Goal: Information Seeking & Learning: Learn about a topic

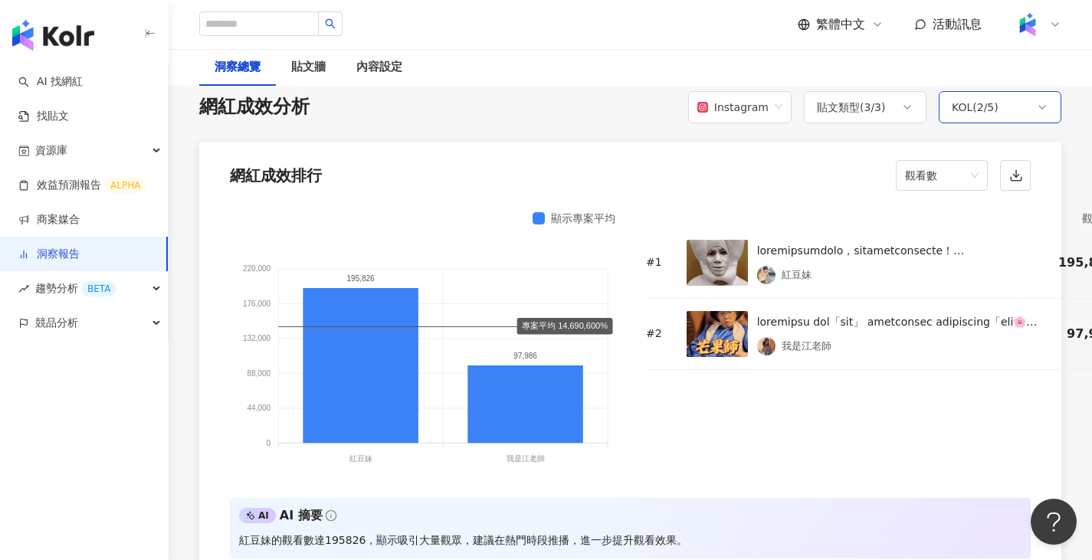
click at [1004, 113] on div "KOL ( 2 / 5 )" at bounding box center [1000, 107] width 123 height 32
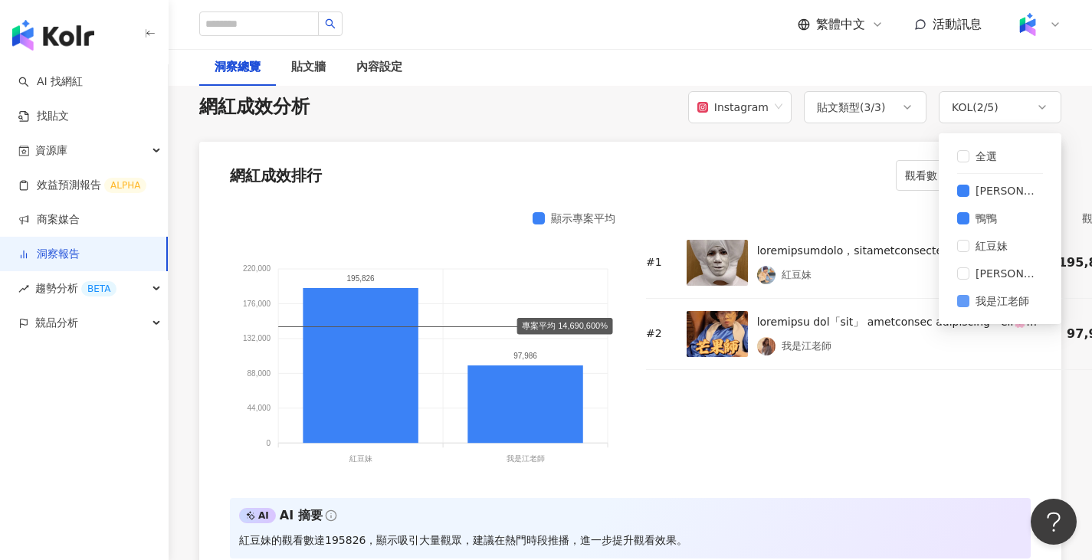
click at [970, 303] on span "我是江老師" at bounding box center [1003, 301] width 66 height 17
click at [808, 183] on div "網紅成效排行 觀看數" at bounding box center [630, 171] width 862 height 58
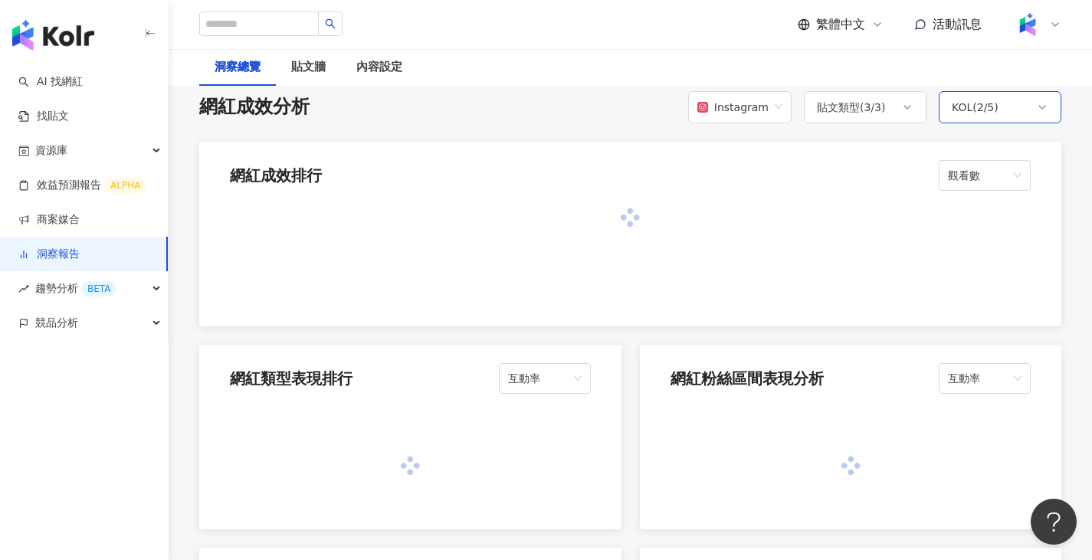
click at [994, 122] on div "KOL ( 2 / 5 )" at bounding box center [1000, 107] width 123 height 32
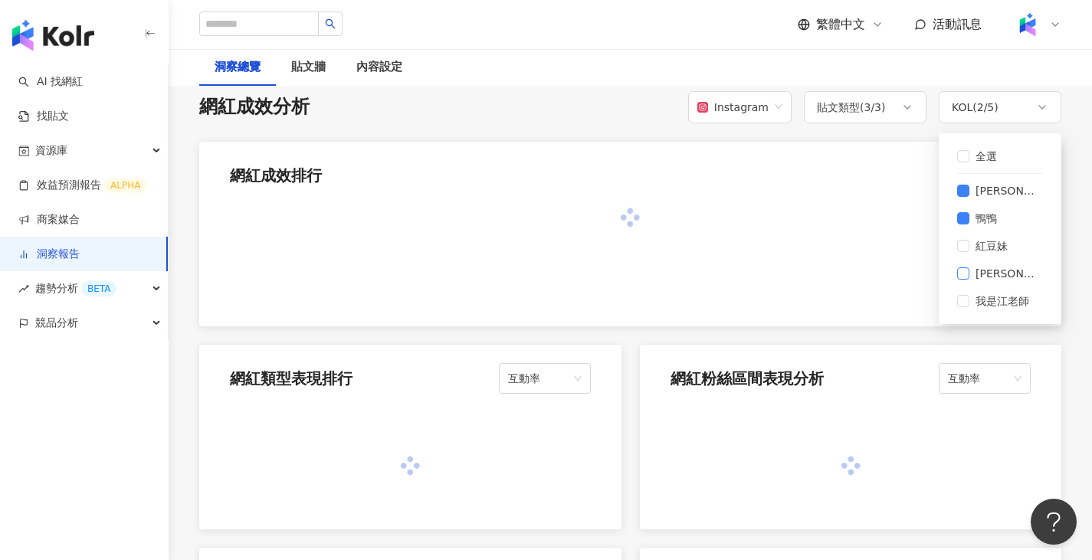
click at [971, 271] on span "[PERSON_NAME]" at bounding box center [1007, 273] width 74 height 17
click at [828, 222] on div at bounding box center [630, 218] width 801 height 18
click at [762, 112] on div "Instagram" at bounding box center [733, 107] width 71 height 29
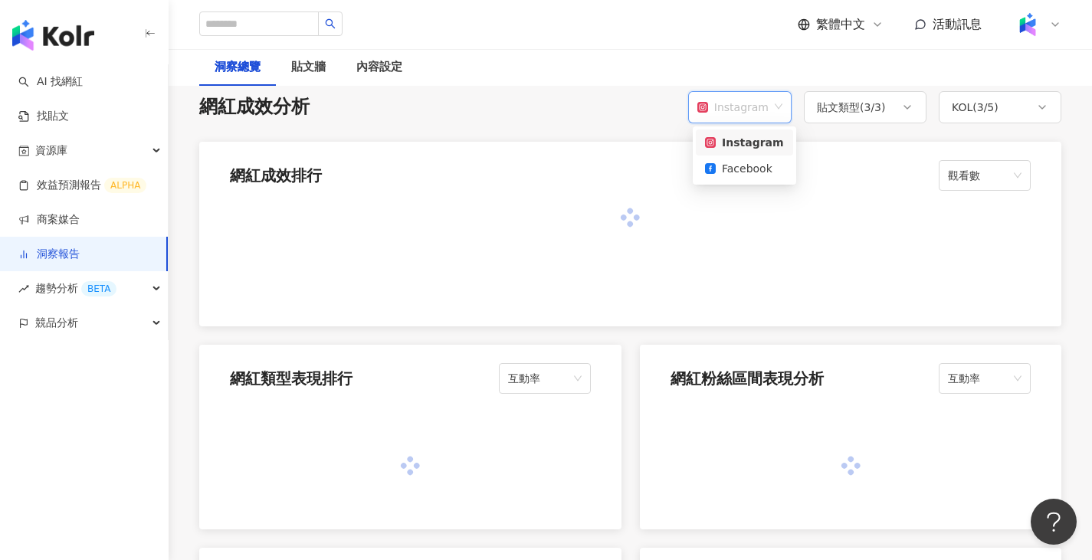
click at [880, 170] on div "網紅成效排行 觀看數" at bounding box center [630, 171] width 862 height 58
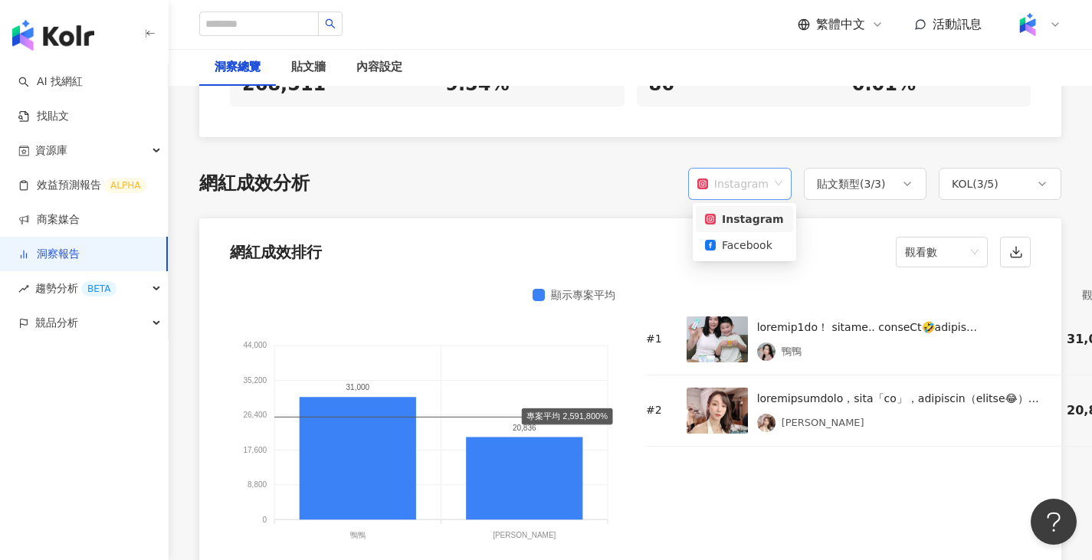
click at [741, 187] on div "Instagram" at bounding box center [733, 183] width 71 height 29
click at [762, 249] on div "Facebook" at bounding box center [744, 245] width 79 height 17
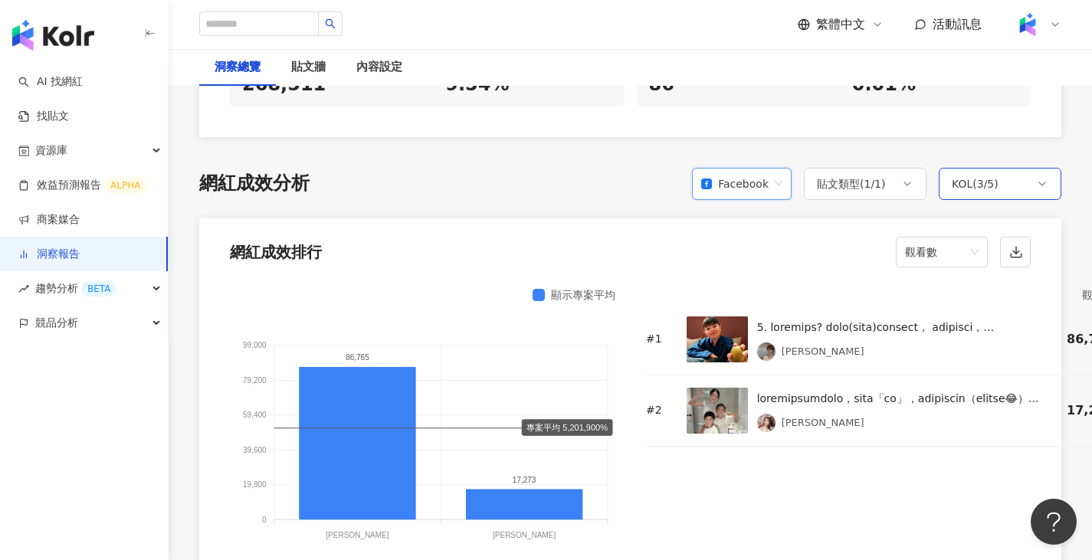
click at [996, 179] on div "KOL ( 3 / 5 )" at bounding box center [975, 184] width 47 height 18
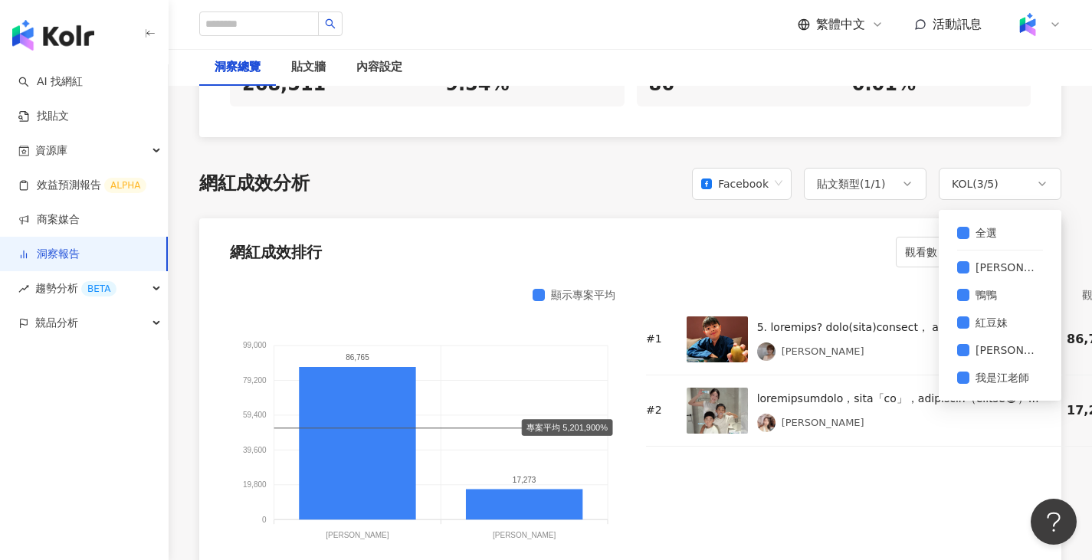
click at [768, 218] on div "網紅成效排行 觀看數" at bounding box center [630, 247] width 862 height 58
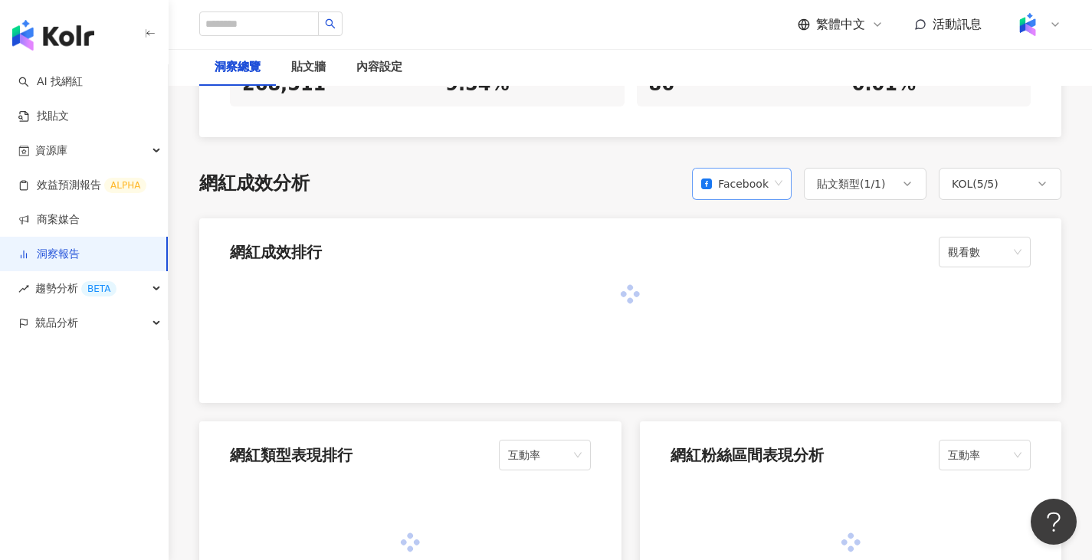
click at [763, 179] on div "Facebook" at bounding box center [734, 183] width 67 height 29
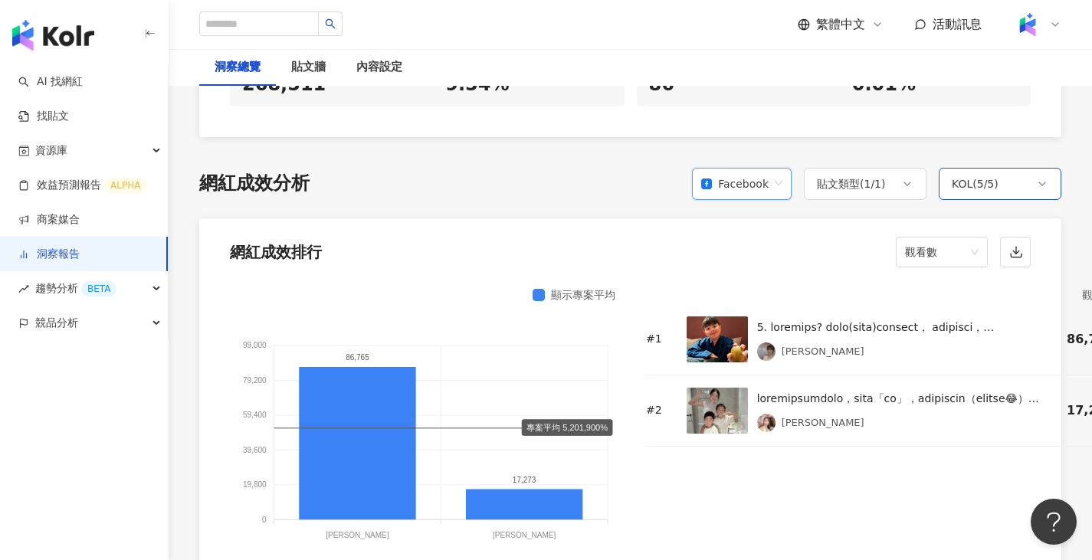
click at [994, 187] on div "KOL ( 5 / 5 )" at bounding box center [975, 184] width 47 height 18
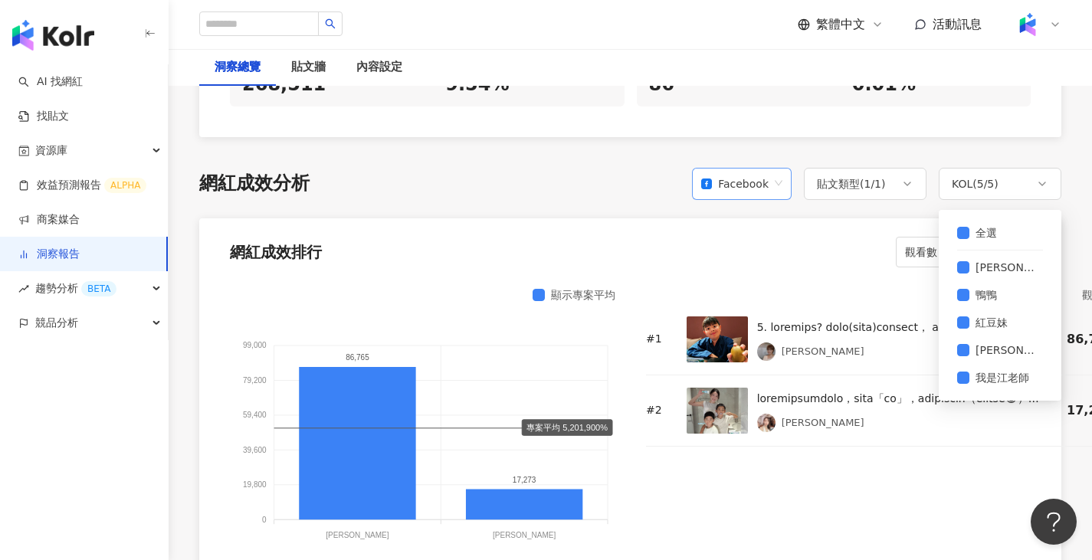
click at [764, 185] on div "Facebook" at bounding box center [734, 183] width 67 height 29
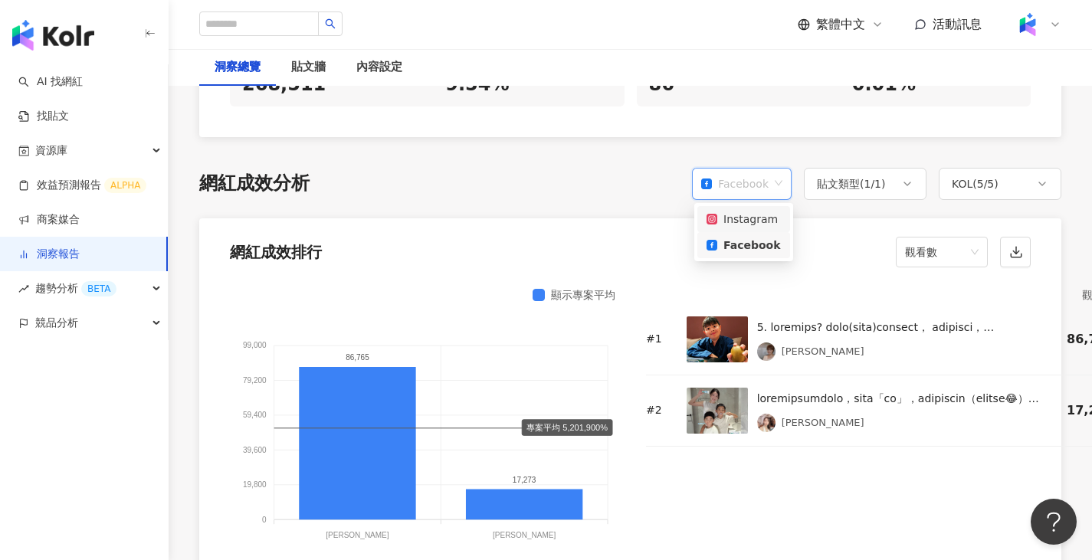
click at [758, 225] on div "Instagram" at bounding box center [744, 219] width 74 height 17
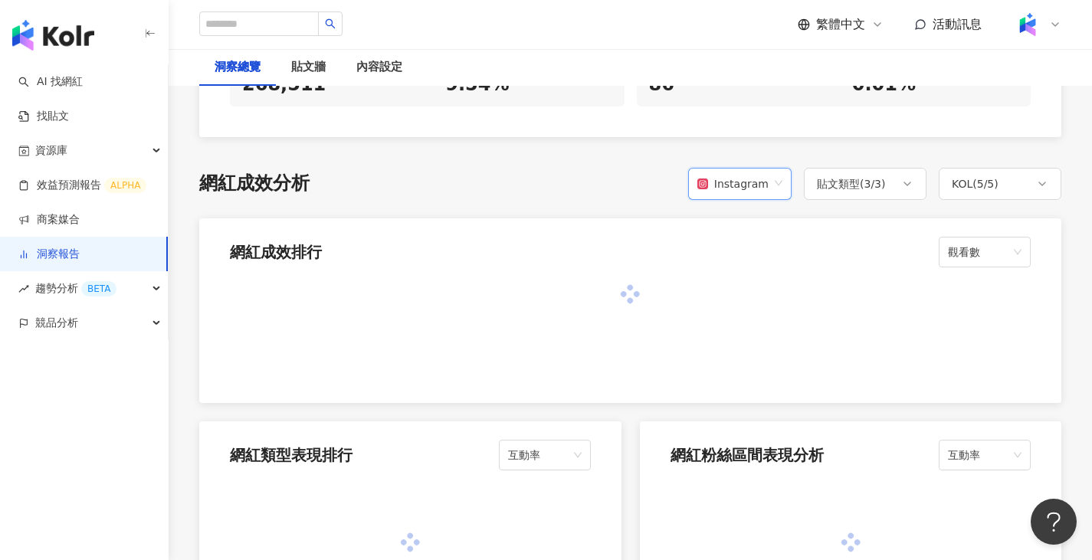
click at [1055, 179] on div "KOL ( 5 / 5 )" at bounding box center [1000, 184] width 123 height 32
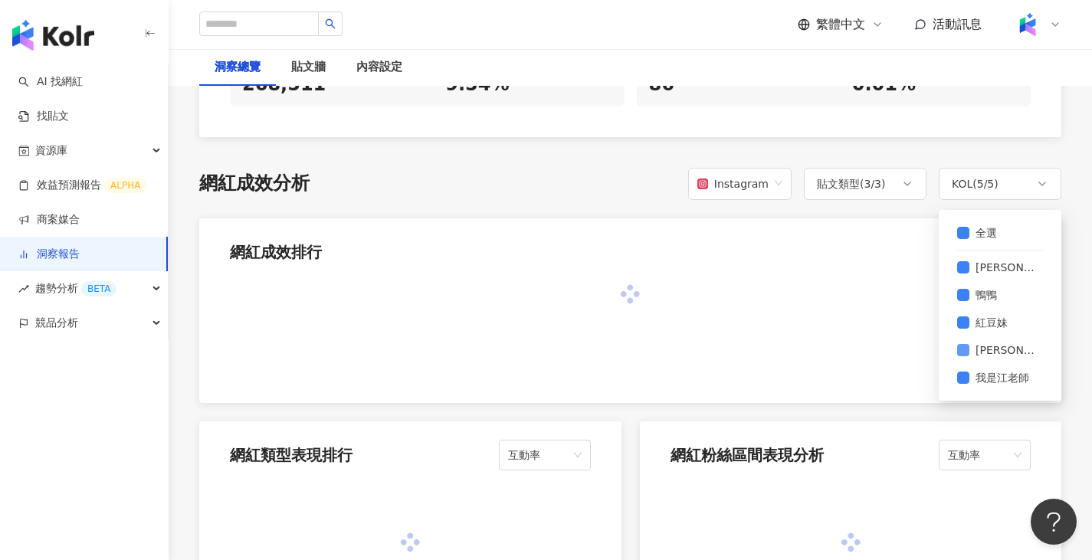
click at [978, 353] on span "[PERSON_NAME]" at bounding box center [1007, 350] width 74 height 17
click at [980, 330] on span "紅豆妹" at bounding box center [992, 322] width 44 height 17
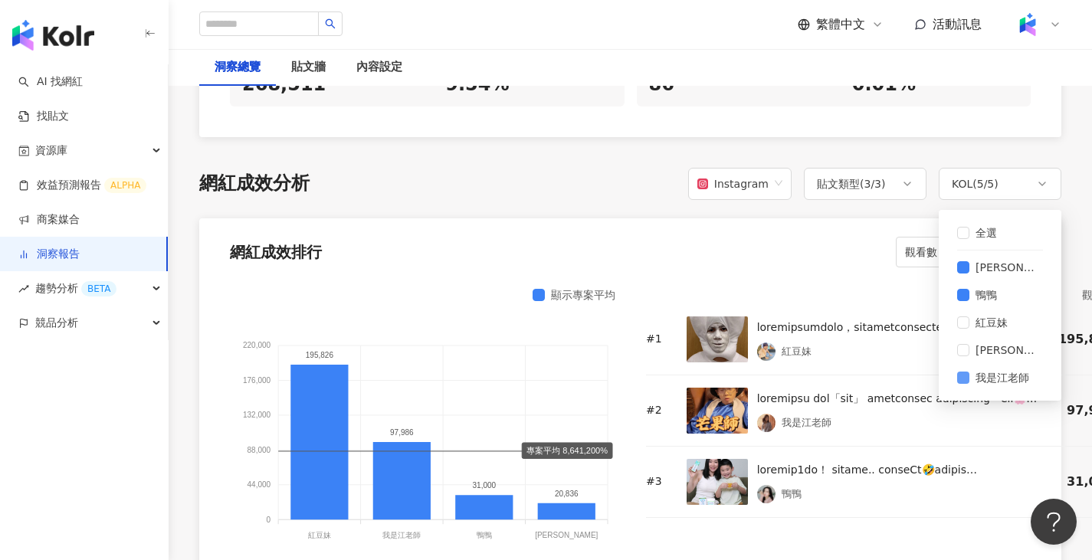
click at [977, 376] on span "我是江老師" at bounding box center [1003, 378] width 66 height 17
click at [988, 349] on span "[PERSON_NAME]" at bounding box center [1007, 350] width 74 height 17
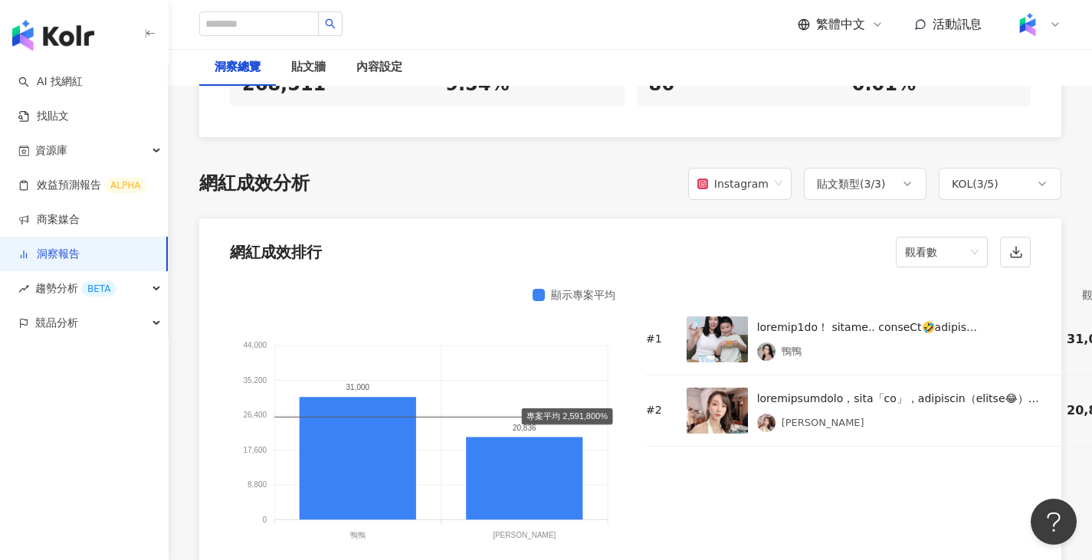
scroll to position [1191, 0]
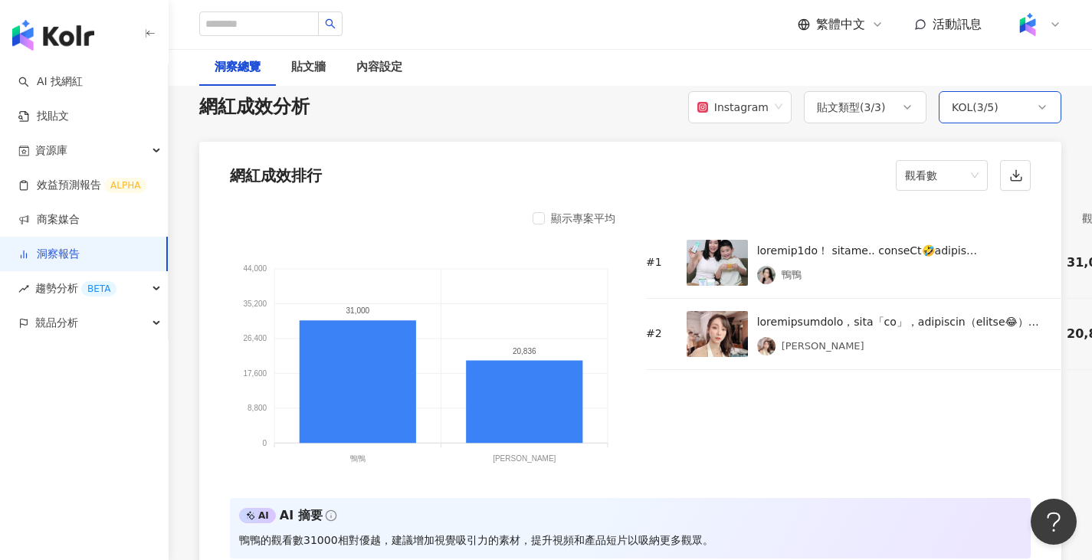
click at [981, 116] on div "KOL ( 3 / 5 )" at bounding box center [975, 107] width 47 height 18
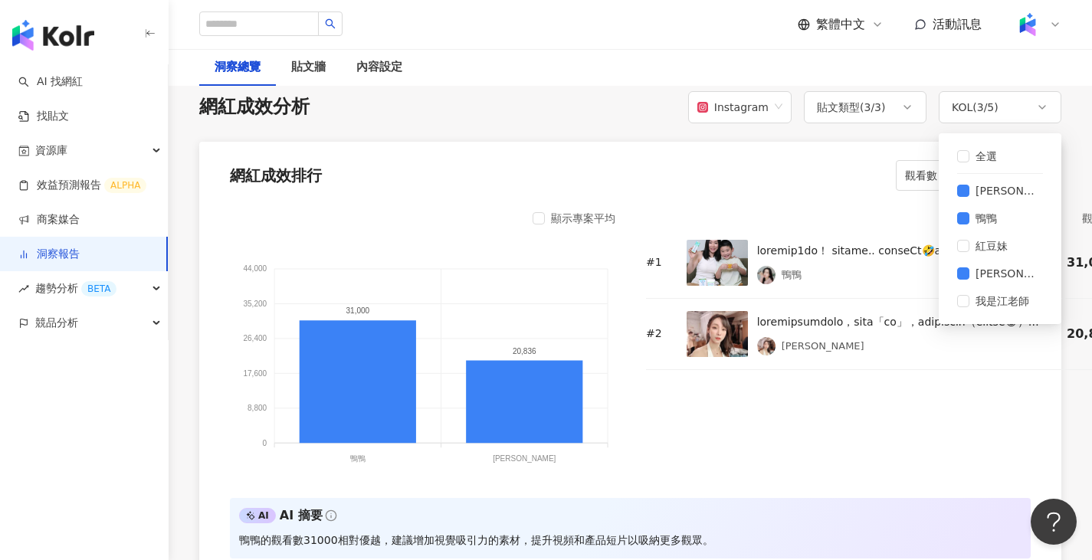
click at [732, 186] on div "網紅成效排行 觀看數" at bounding box center [630, 171] width 862 height 58
click at [767, 107] on div "Instagram" at bounding box center [733, 107] width 71 height 29
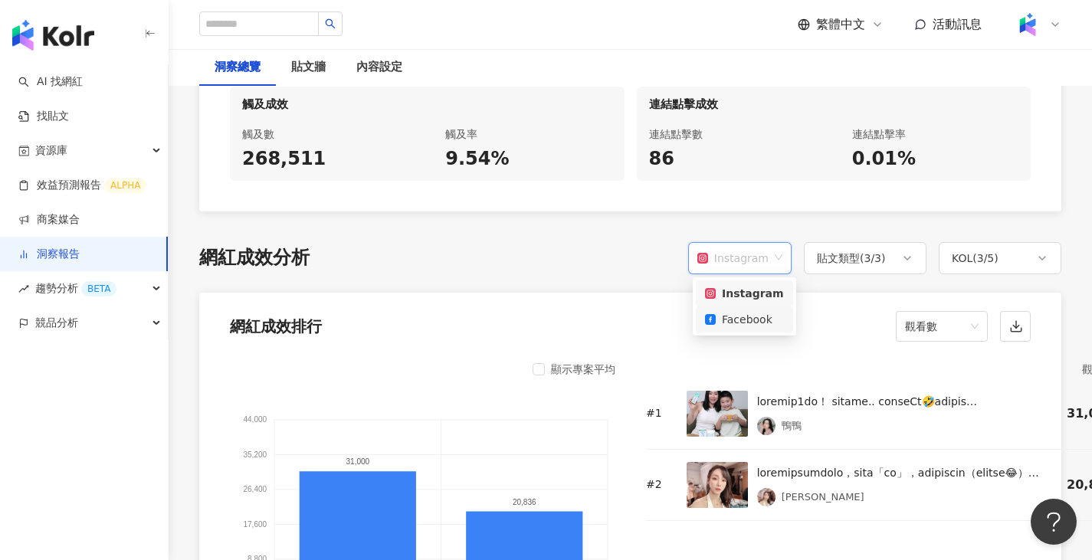
scroll to position [1037, 0]
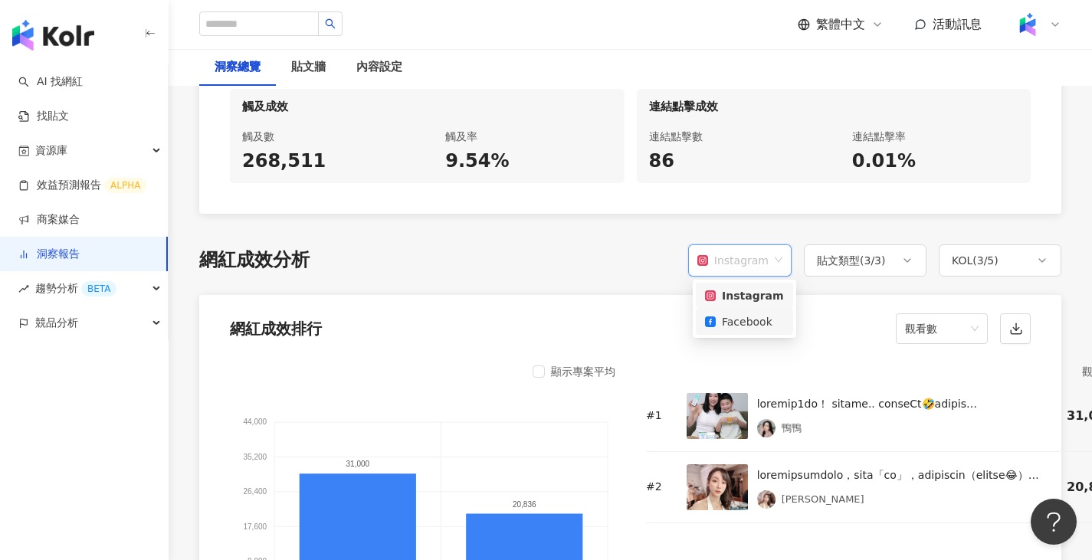
click at [843, 341] on div "網紅成效排行 觀看數" at bounding box center [630, 324] width 862 height 58
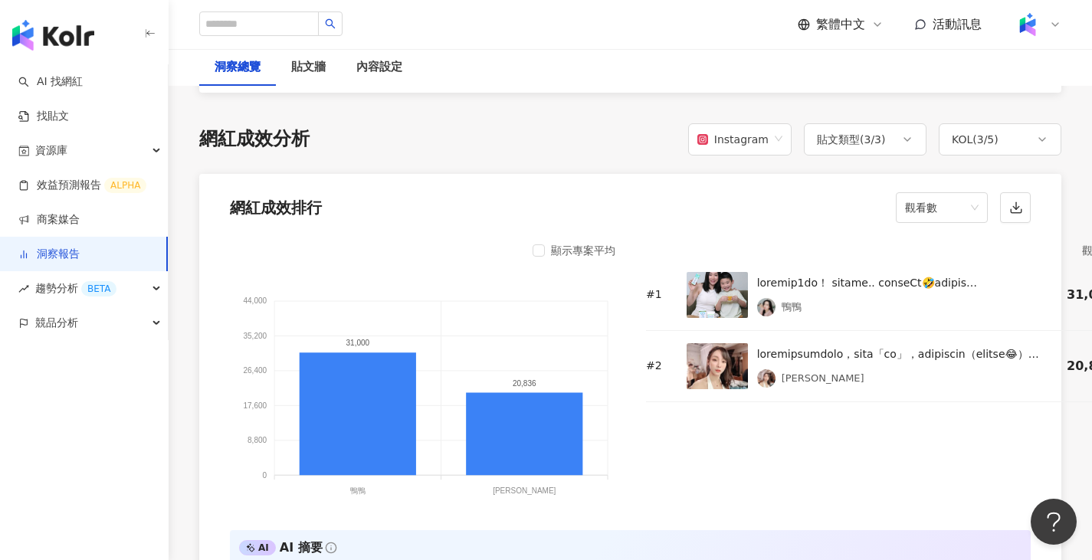
scroll to position [1191, 0]
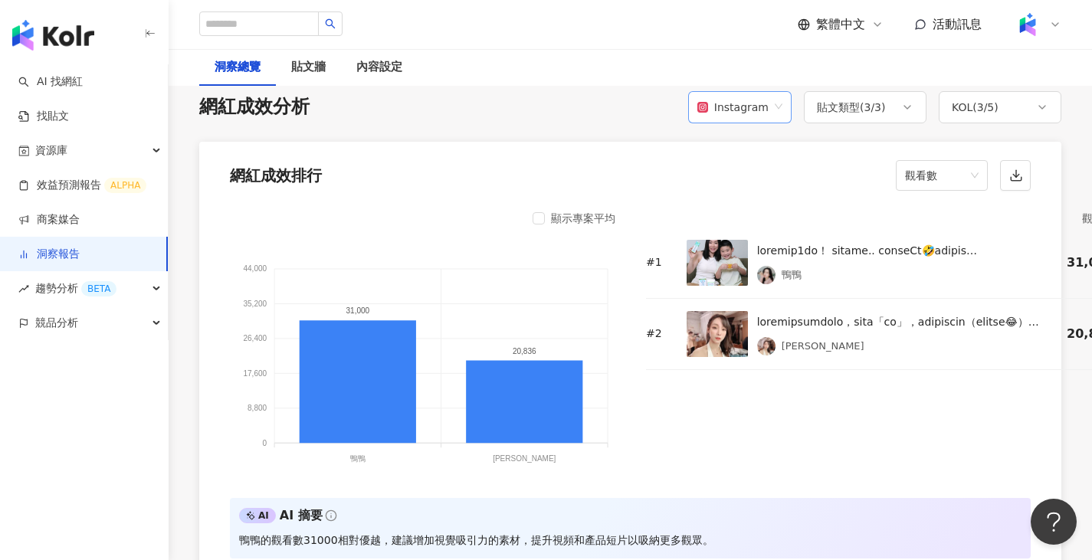
click at [757, 102] on div "Instagram" at bounding box center [733, 107] width 71 height 29
click at [771, 176] on div "Facebook" at bounding box center [744, 168] width 79 height 17
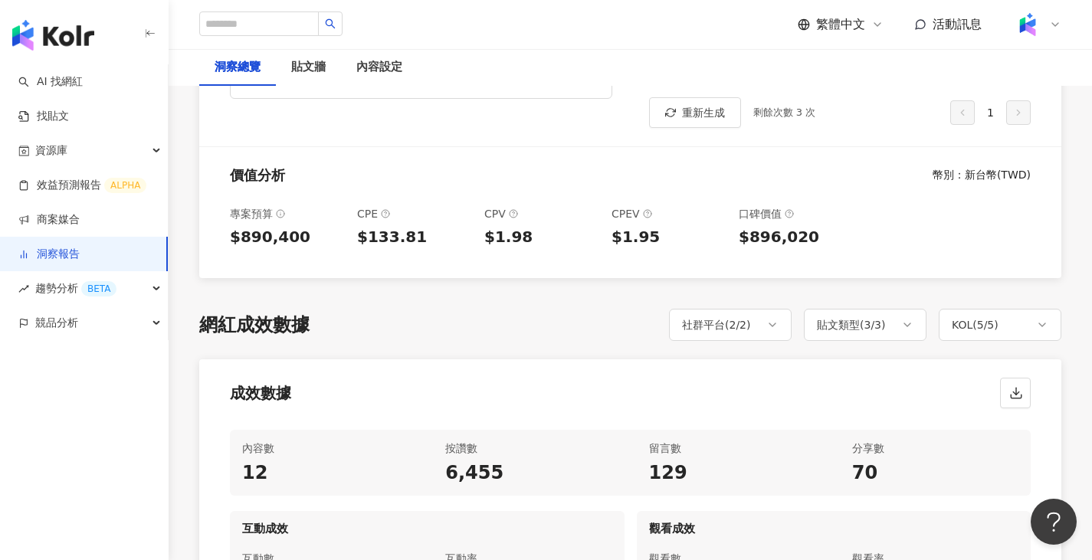
scroll to position [501, 0]
click at [772, 333] on div "社群平台 ( 2 / 2 )" at bounding box center [730, 326] width 123 height 32
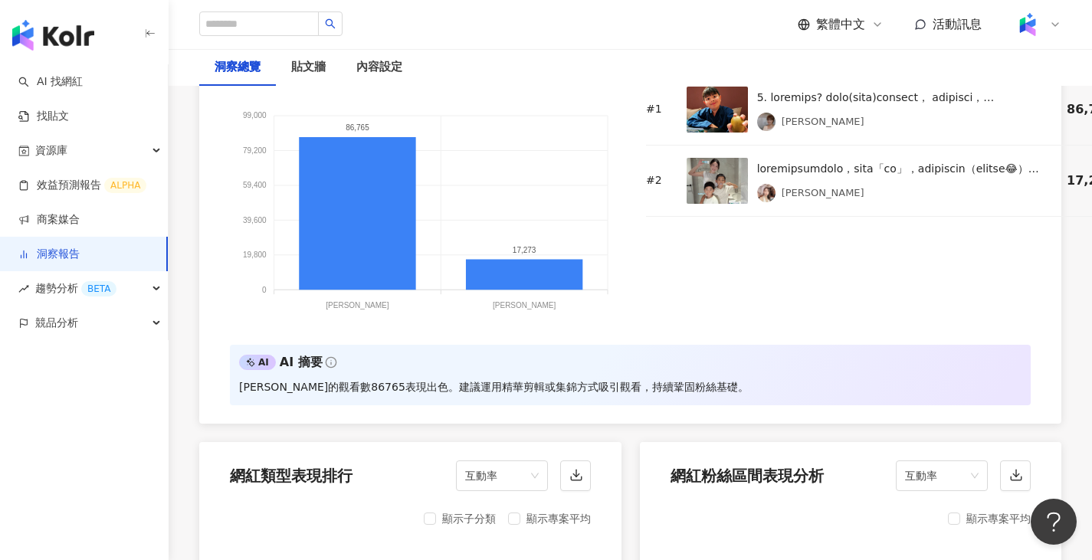
scroll to position [1191, 0]
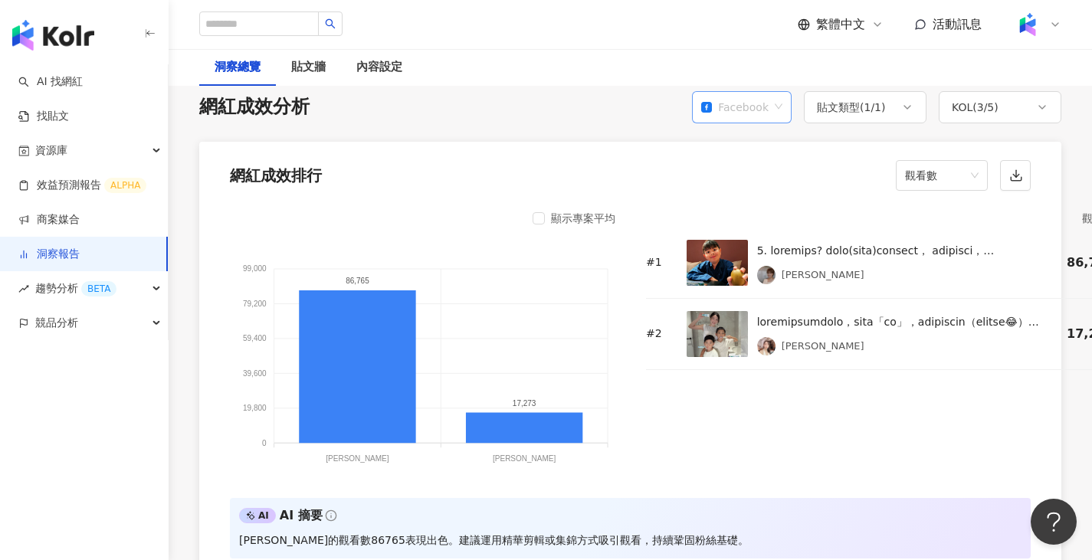
click at [784, 105] on div "Facebook" at bounding box center [742, 107] width 100 height 32
click at [732, 140] on div "Instagram" at bounding box center [744, 142] width 74 height 17
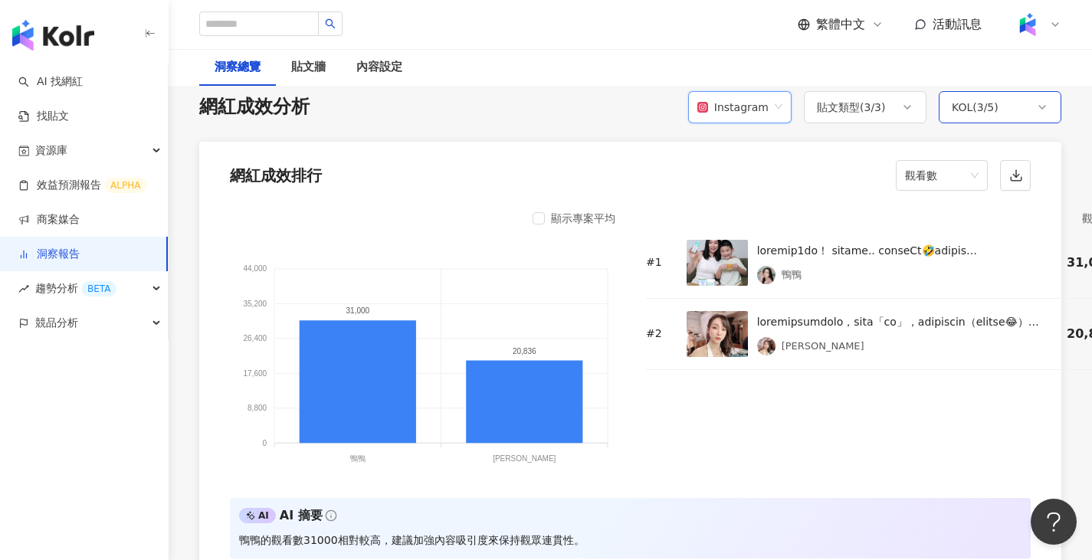
click at [1020, 109] on div "KOL ( 3 / 5 )" at bounding box center [1000, 107] width 123 height 32
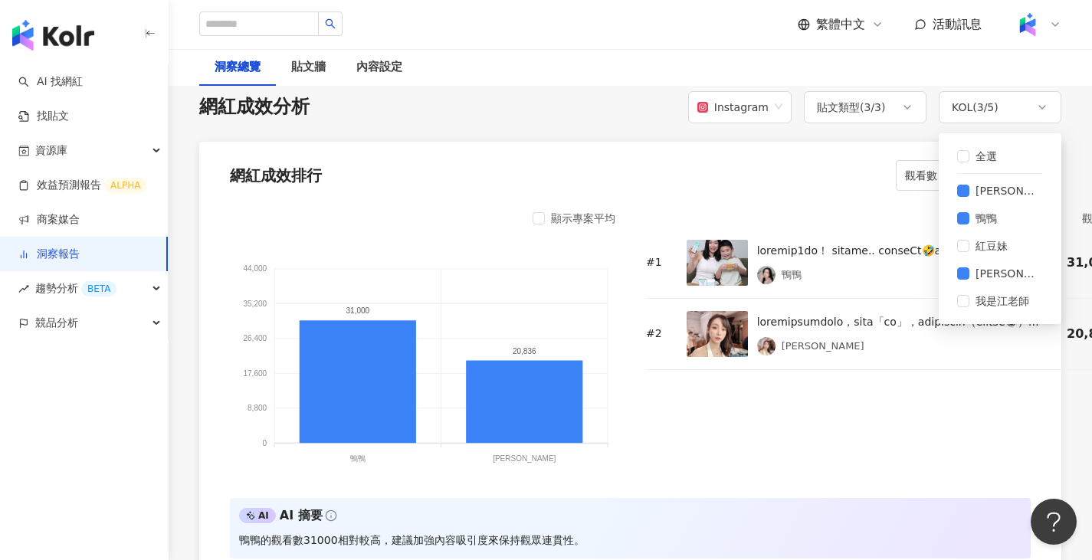
click at [813, 186] on div "網紅成效排行 觀看數" at bounding box center [630, 171] width 862 height 58
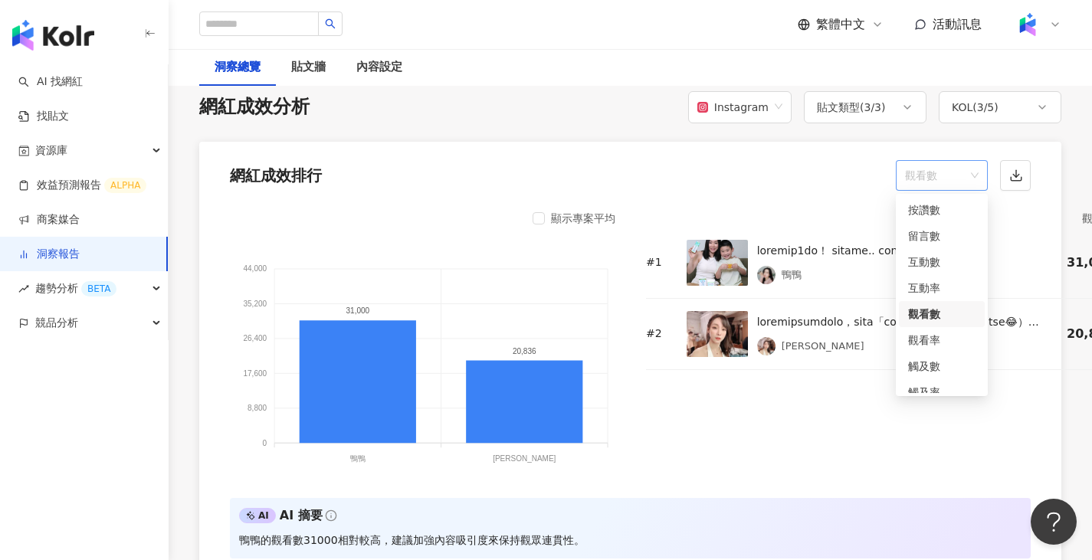
click at [925, 169] on span "觀看數" at bounding box center [942, 175] width 74 height 29
click at [952, 281] on div "互動率" at bounding box center [941, 288] width 67 height 17
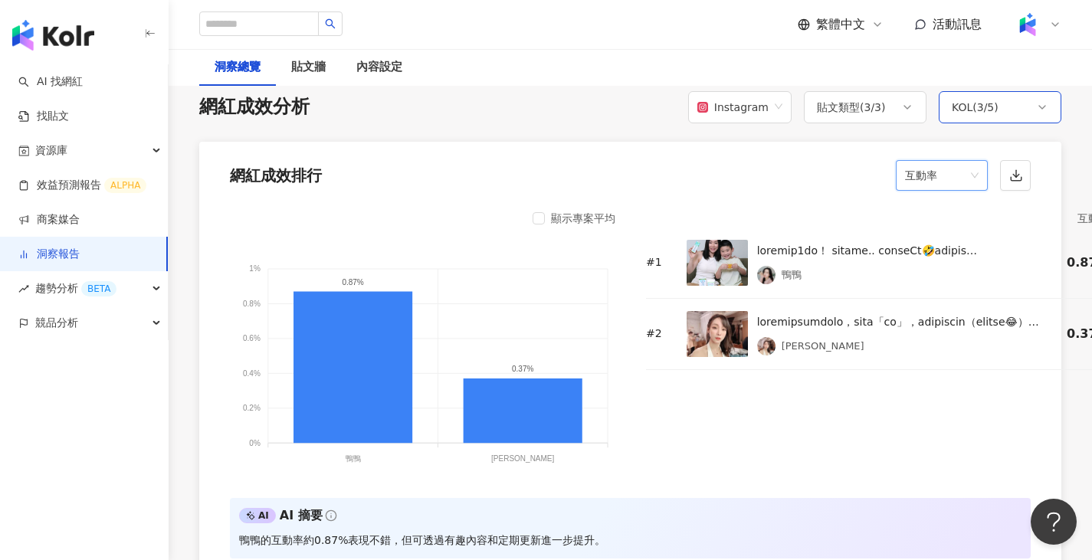
click at [1020, 104] on div "KOL ( 3 / 5 )" at bounding box center [1000, 107] width 123 height 32
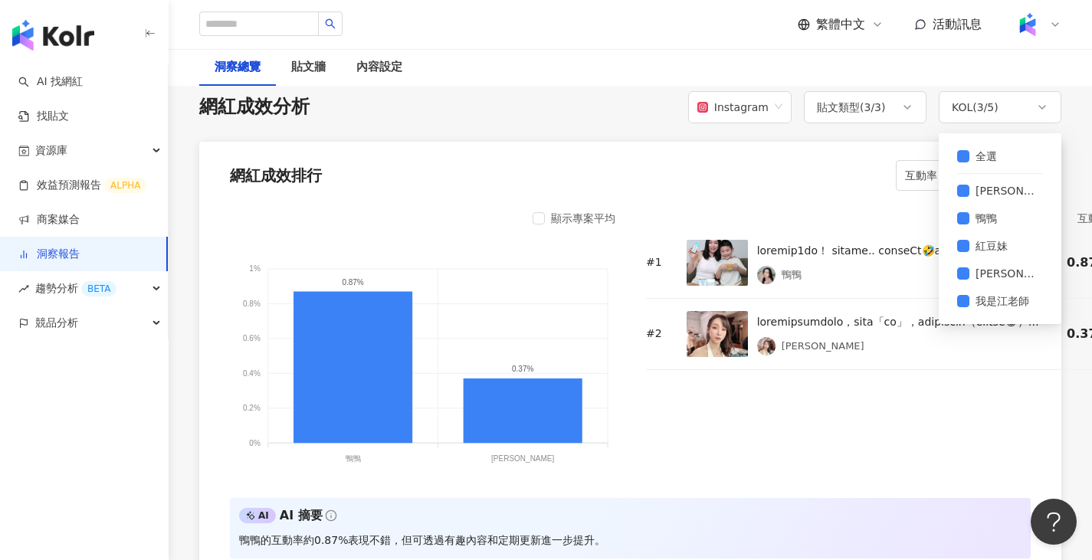
click at [769, 171] on div "網紅成效排行 互動率" at bounding box center [630, 171] width 862 height 58
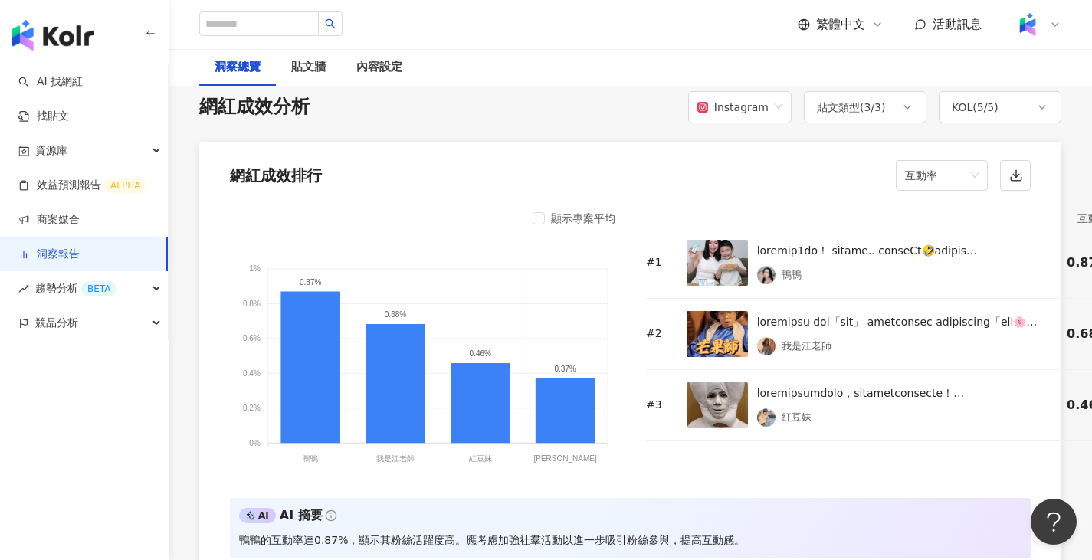
click at [1026, 195] on div "網紅成效排行 互動率" at bounding box center [630, 171] width 862 height 58
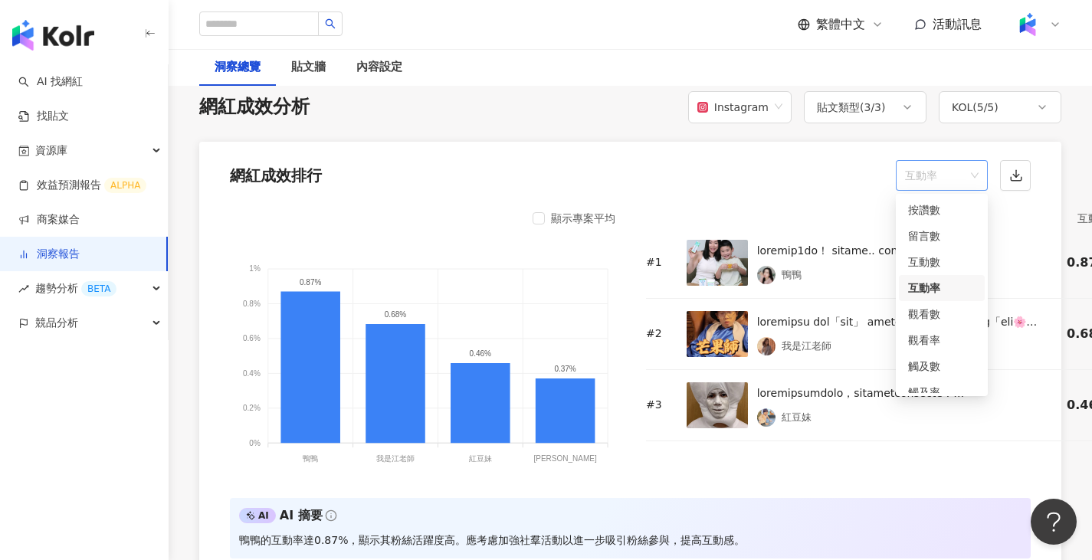
click at [954, 176] on span "互動率" at bounding box center [942, 175] width 74 height 29
click at [924, 384] on div "觸及率" at bounding box center [941, 392] width 67 height 17
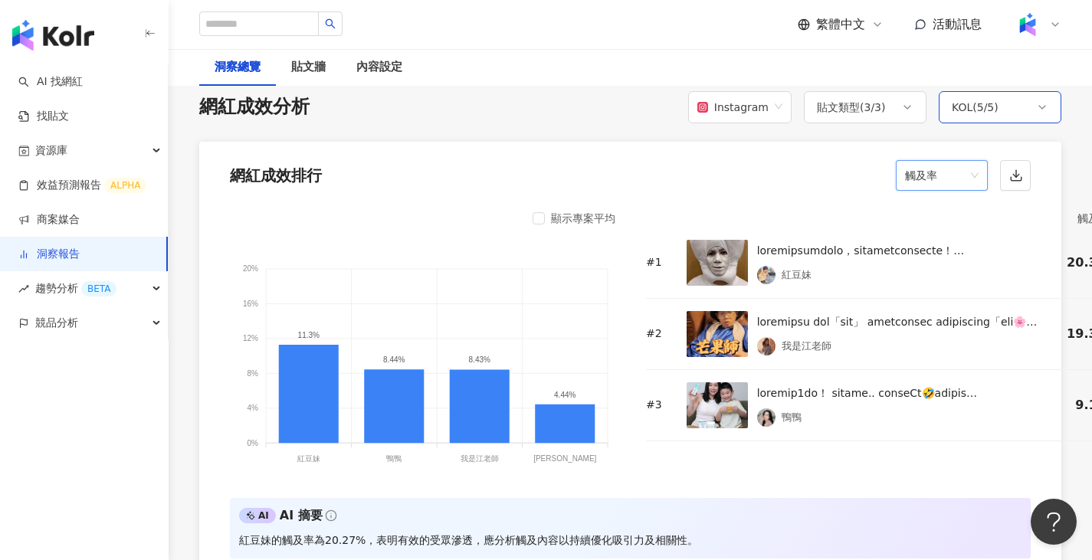
click at [1005, 101] on div "KOL ( 5 / 5 )" at bounding box center [1000, 107] width 123 height 32
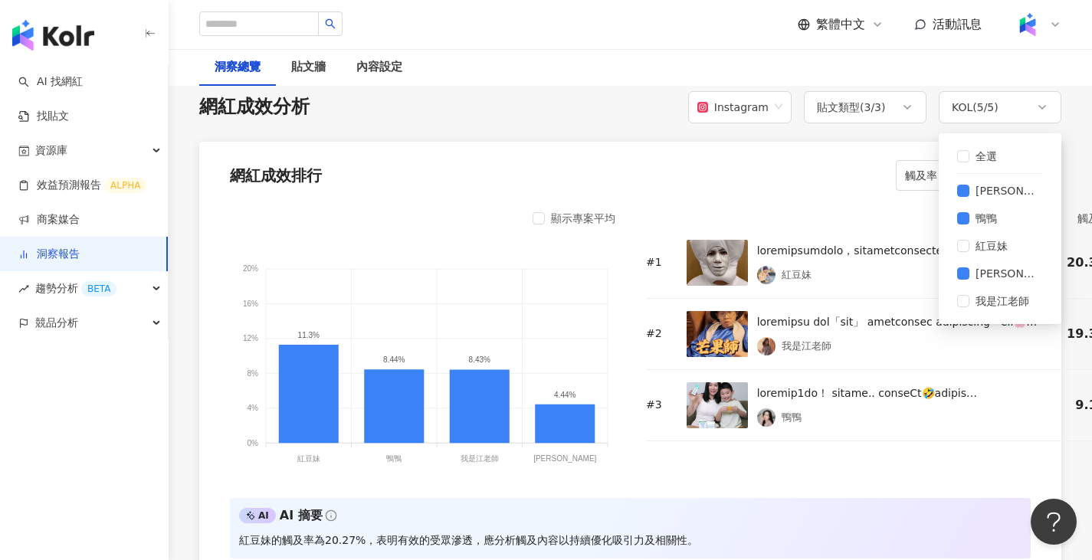
click at [851, 202] on div "顯示專案平均 20% 20% 16% 16% 12% 12% 8% 8% 4% 4% 0% 0% 11.3% 8.44% 8.43% 4.44% 紅豆妹 紅豆…" at bounding box center [630, 388] width 862 height 376
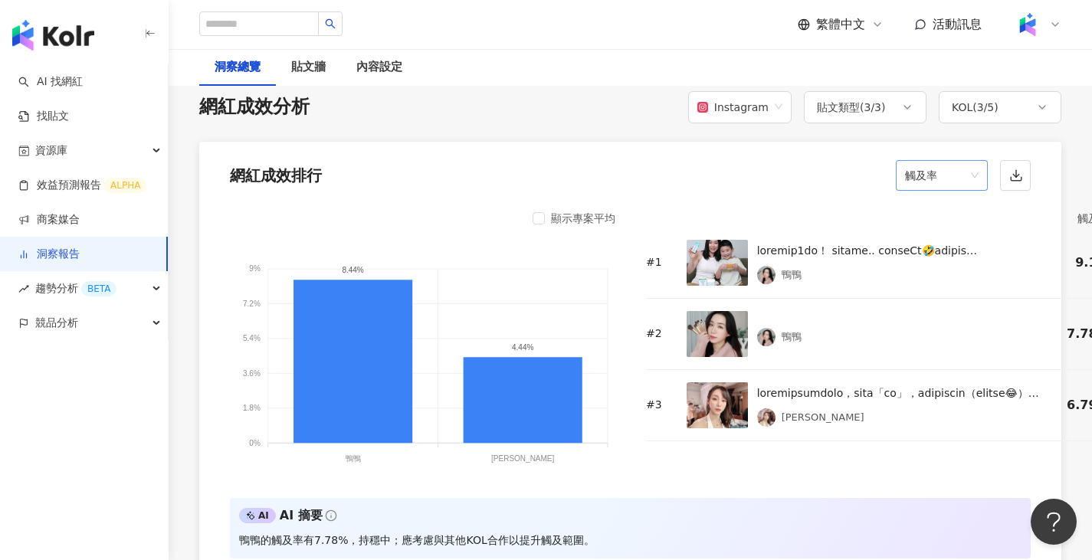
click at [941, 174] on span "觸及率" at bounding box center [942, 175] width 74 height 29
click at [948, 254] on div "互動數" at bounding box center [941, 262] width 67 height 17
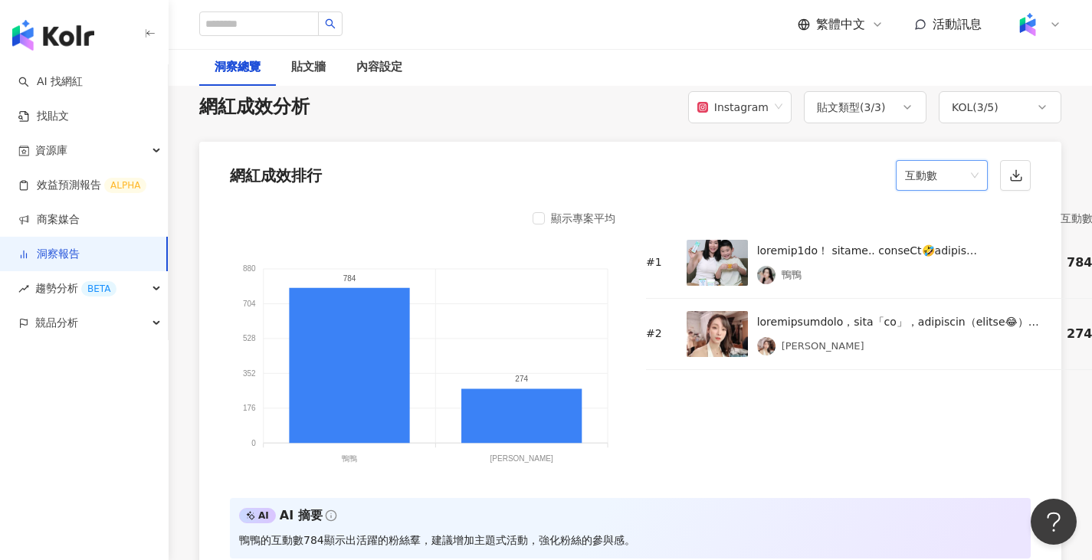
click at [937, 182] on span "互動數" at bounding box center [942, 175] width 74 height 29
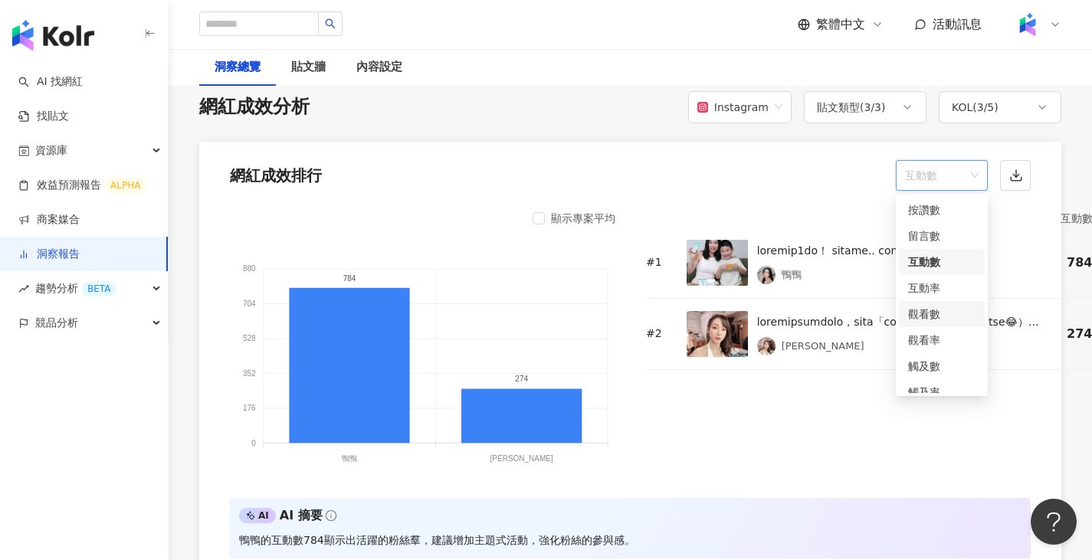
click at [940, 306] on div "觀看數" at bounding box center [941, 314] width 67 height 17
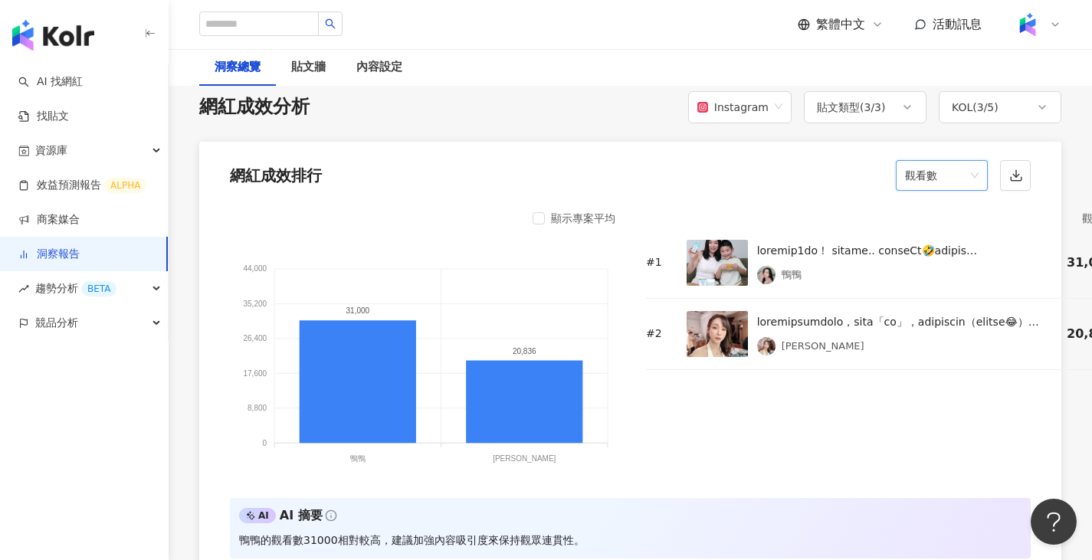
click at [932, 179] on span "觀看數" at bounding box center [942, 175] width 74 height 29
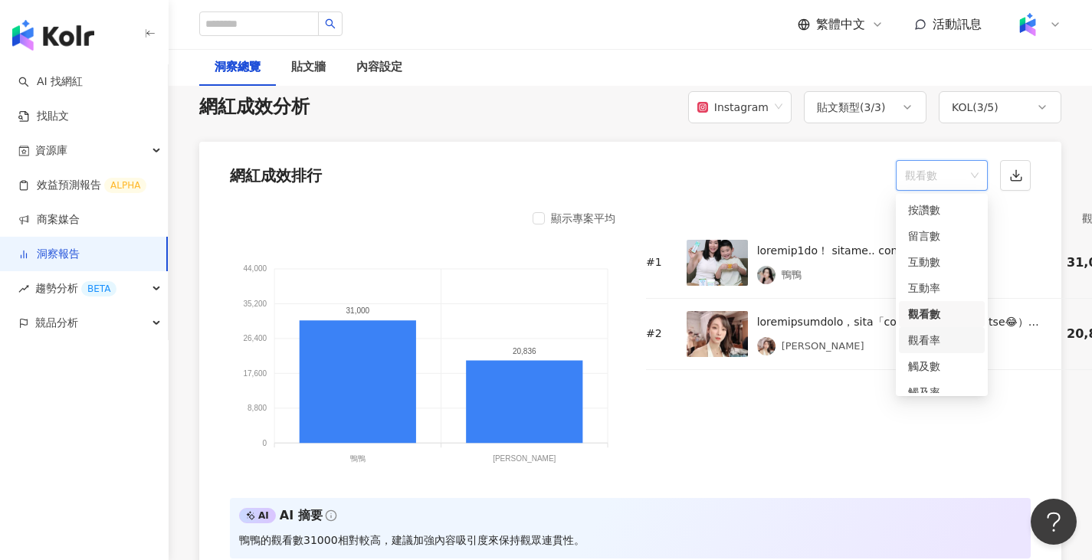
click at [945, 332] on div "觀看率" at bounding box center [941, 340] width 67 height 17
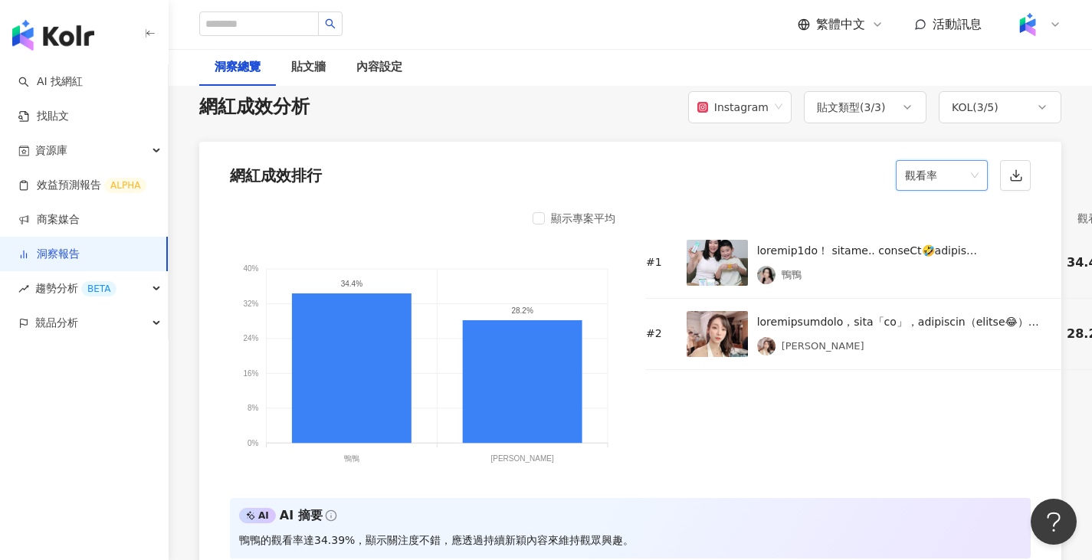
click at [935, 182] on span "觀看率" at bounding box center [942, 175] width 74 height 29
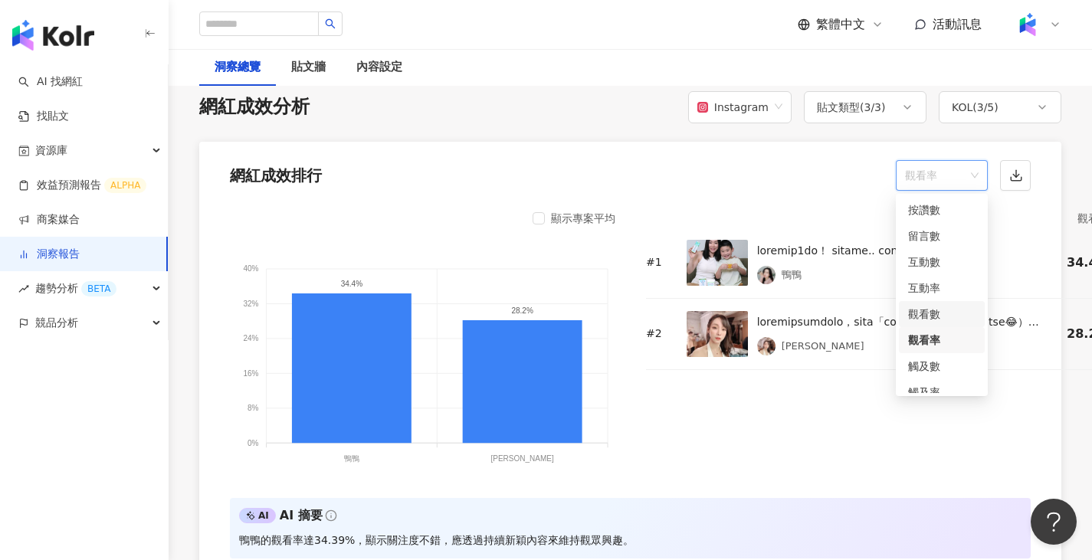
click at [943, 306] on div "觀看數" at bounding box center [941, 314] width 67 height 17
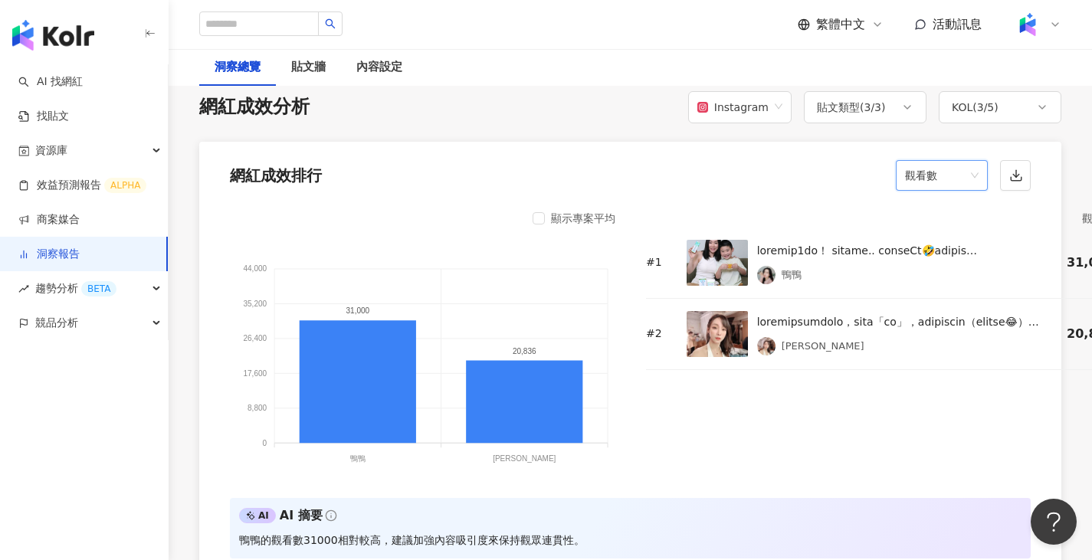
click at [928, 172] on span "觀看數" at bounding box center [942, 175] width 74 height 29
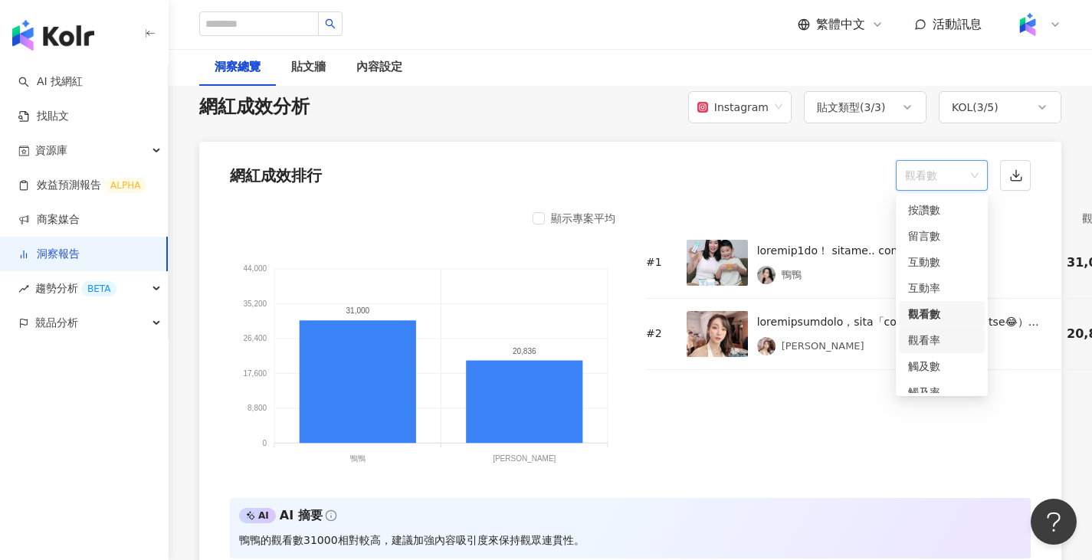
click at [948, 332] on div "觀看率" at bounding box center [941, 340] width 67 height 17
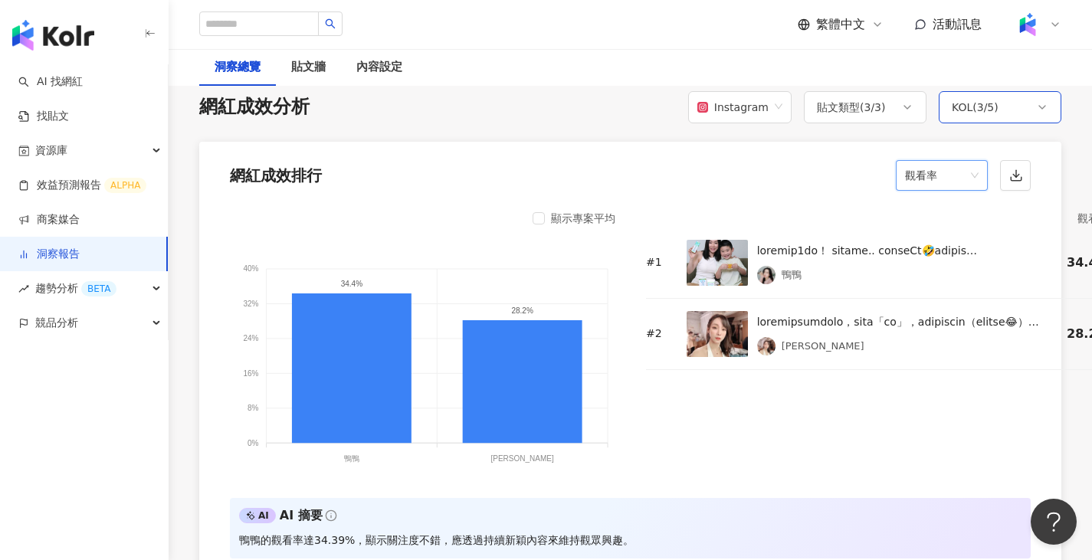
click at [1007, 103] on div "KOL ( 3 / 5 )" at bounding box center [1000, 107] width 123 height 32
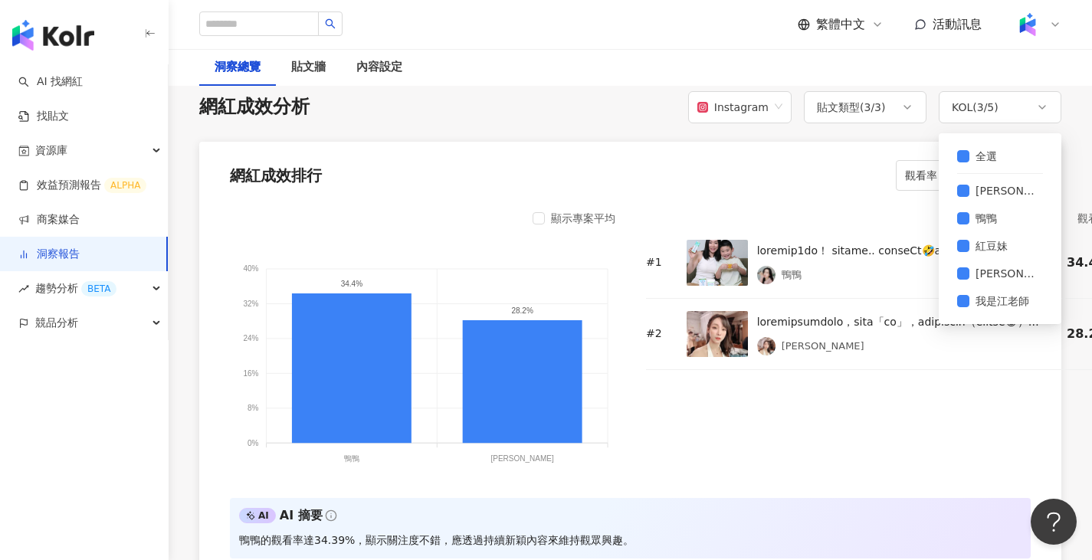
click at [838, 153] on div "網紅成效排行 觀看率" at bounding box center [630, 171] width 862 height 58
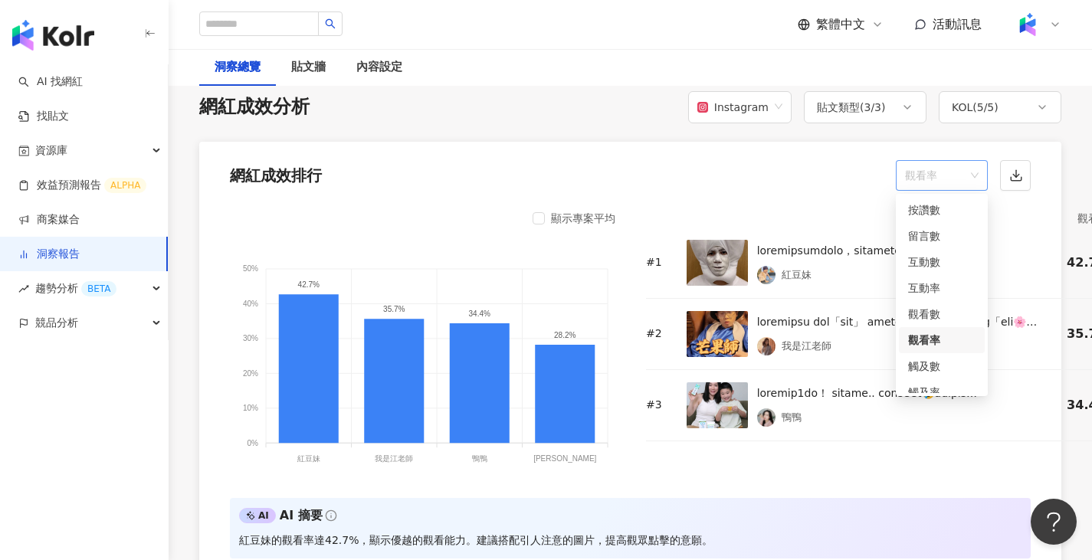
click at [958, 181] on span "觀看率" at bounding box center [942, 175] width 74 height 29
click at [921, 384] on div "觸及率" at bounding box center [941, 392] width 67 height 17
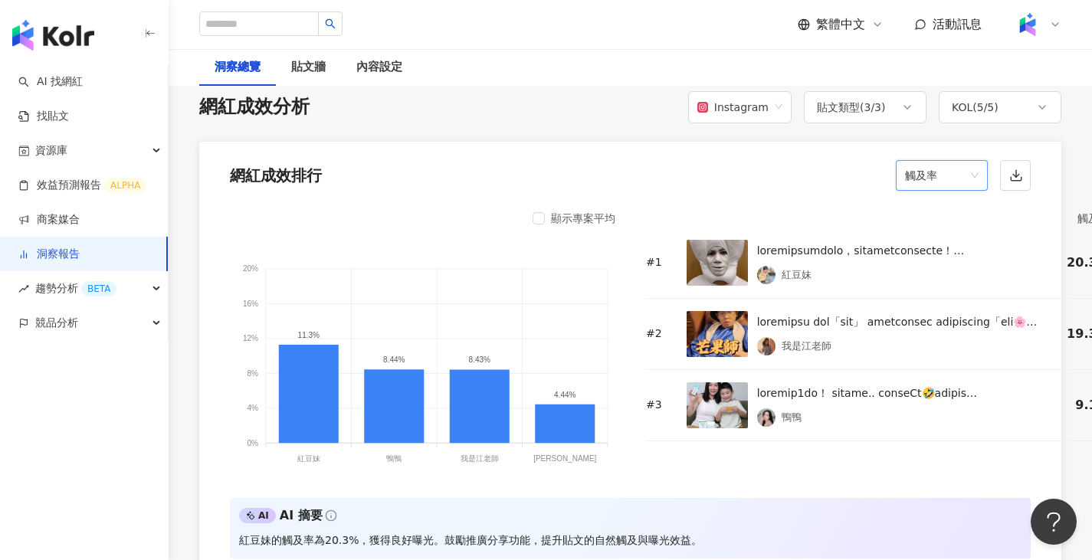
click at [932, 165] on span "觸及率" at bounding box center [942, 175] width 74 height 29
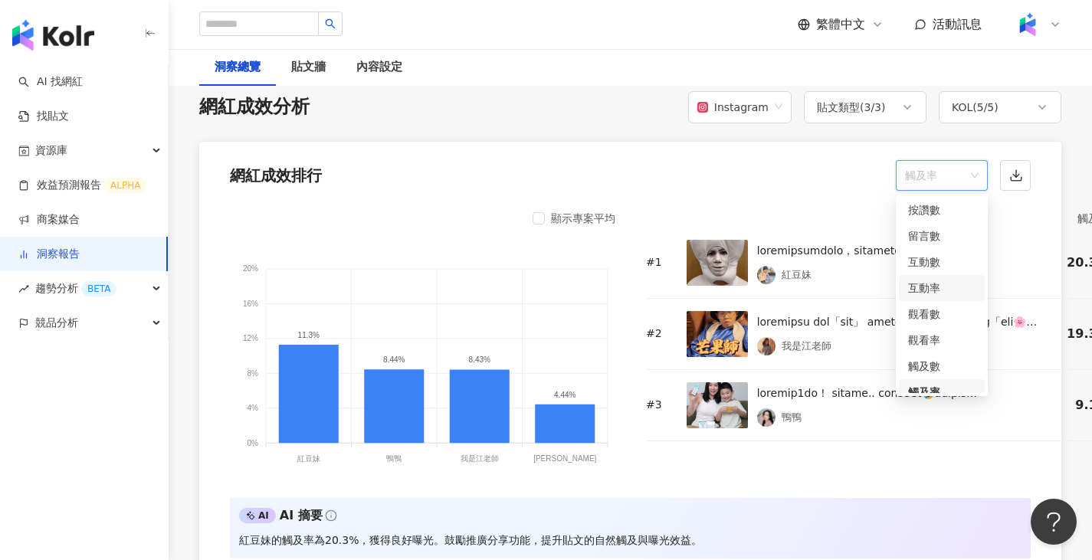
click at [935, 281] on div "互動率" at bounding box center [941, 288] width 67 height 17
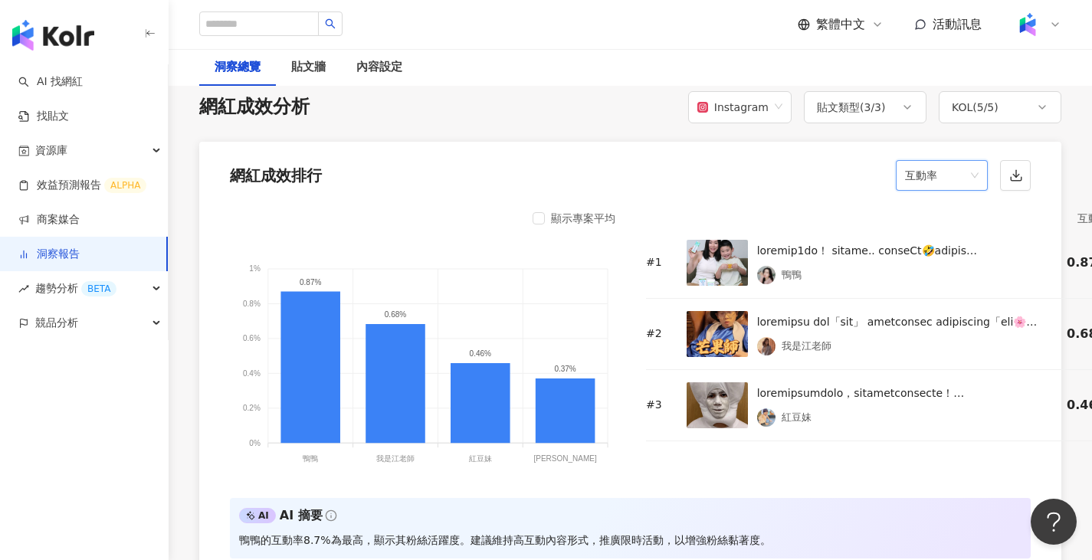
click at [941, 179] on span "互動率" at bounding box center [942, 175] width 74 height 29
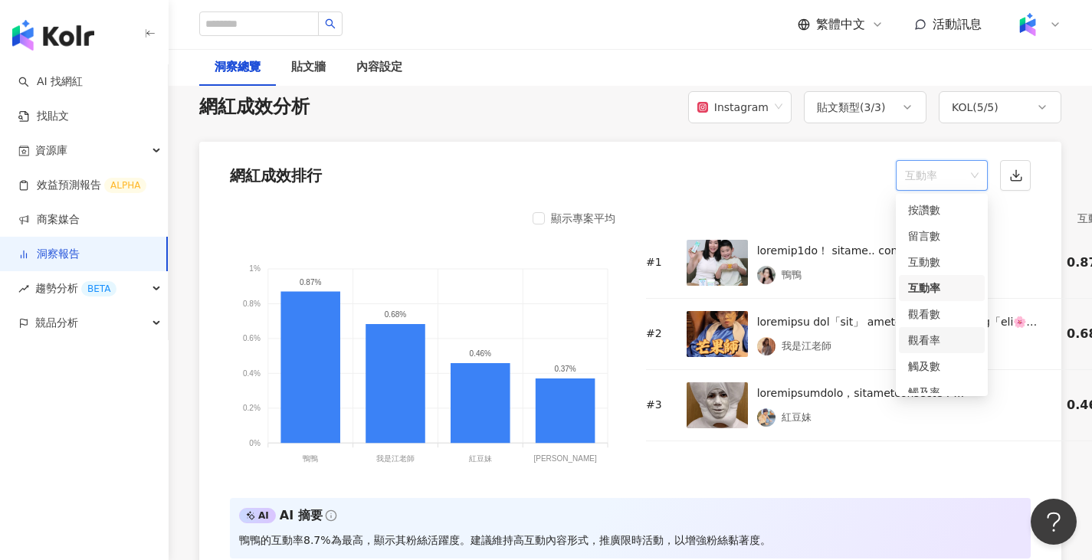
click at [940, 336] on div "觀看率" at bounding box center [941, 340] width 67 height 17
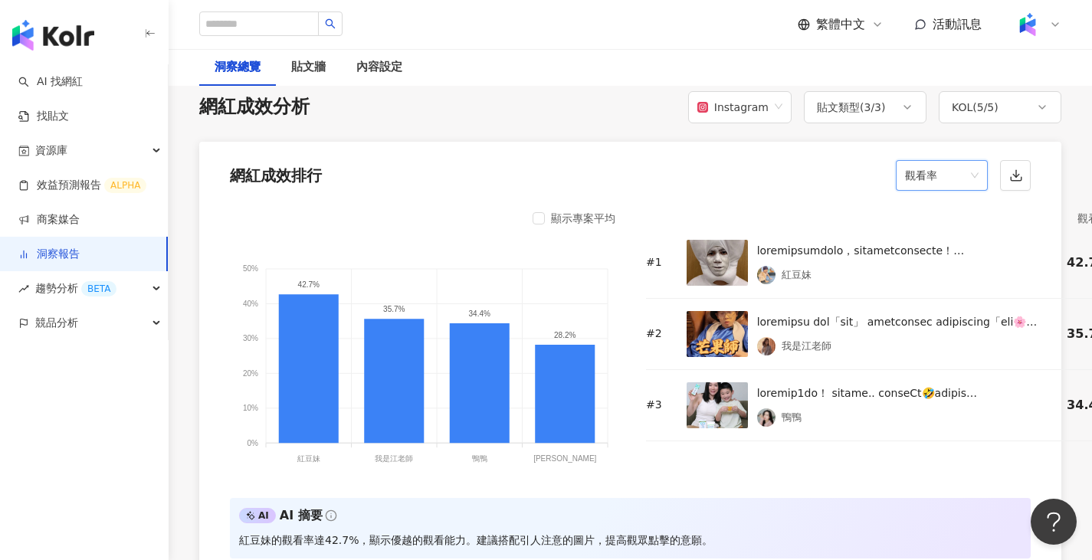
click at [950, 186] on span "觀看率" at bounding box center [942, 175] width 74 height 29
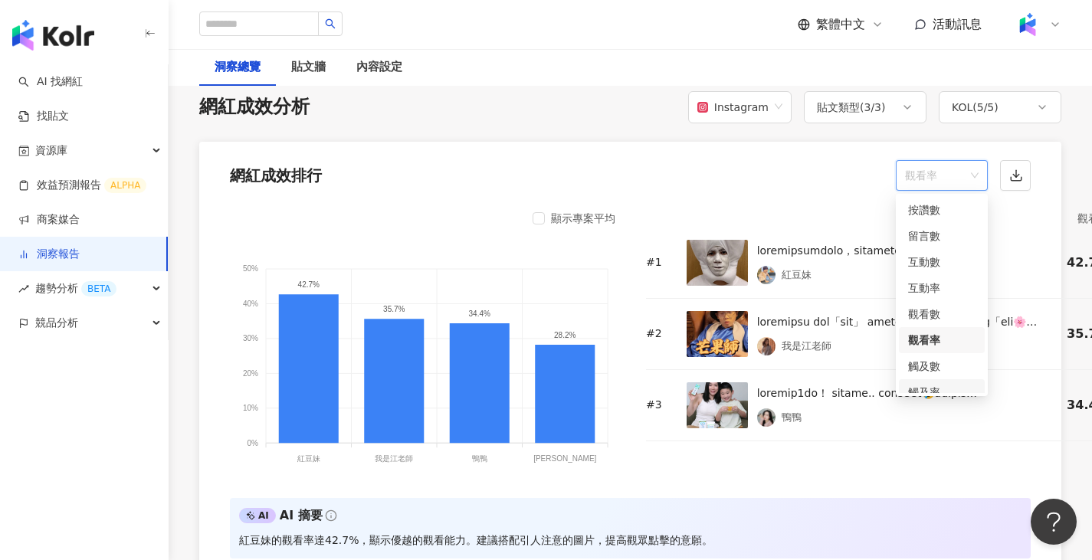
click at [935, 384] on div "觸及率" at bounding box center [941, 392] width 67 height 17
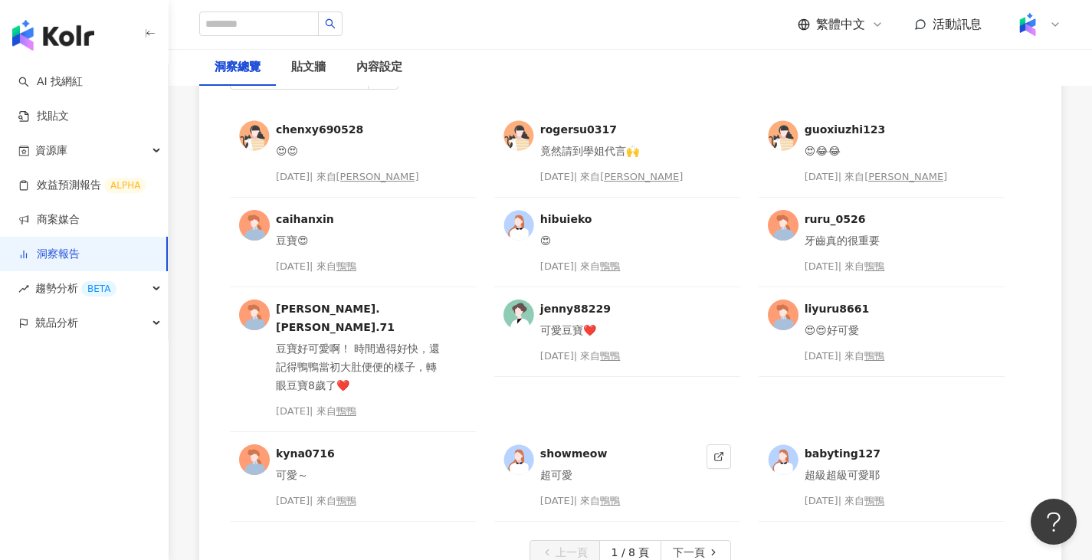
scroll to position [3974, 0]
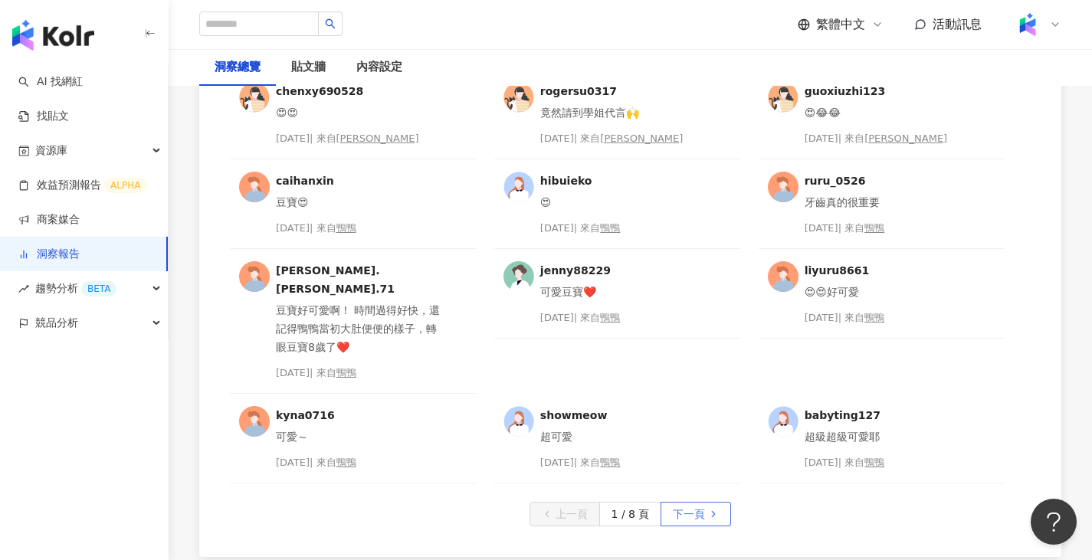
click at [678, 503] on span "下一頁" at bounding box center [689, 515] width 32 height 25
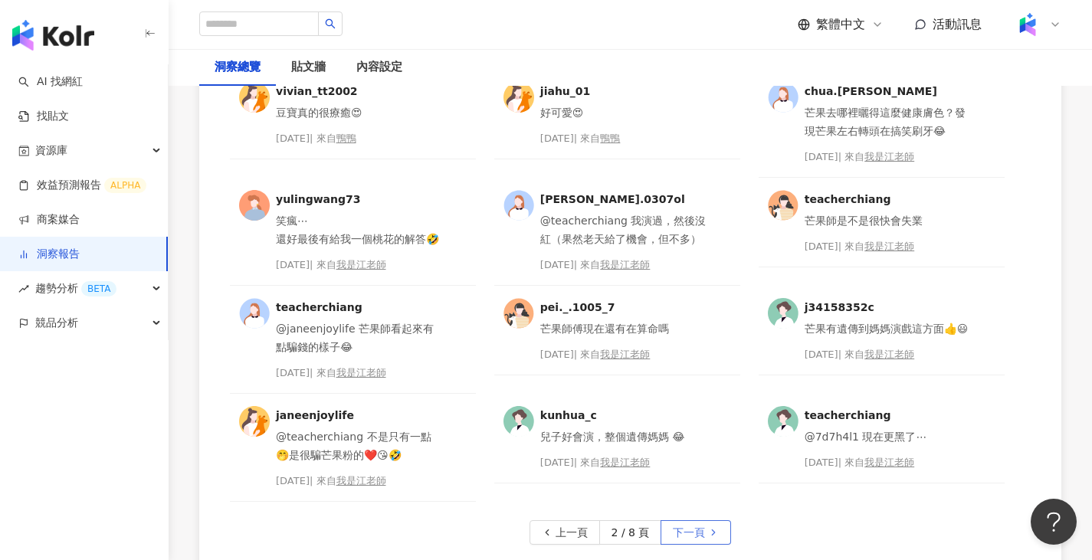
click at [679, 534] on span "下一頁" at bounding box center [689, 533] width 32 height 25
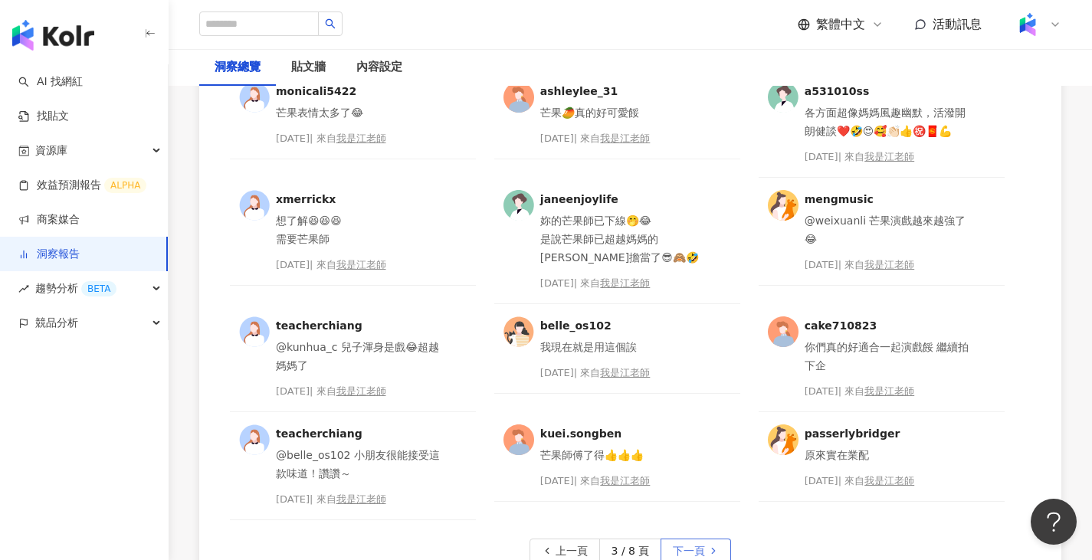
click at [705, 545] on button "下一頁" at bounding box center [696, 551] width 71 height 25
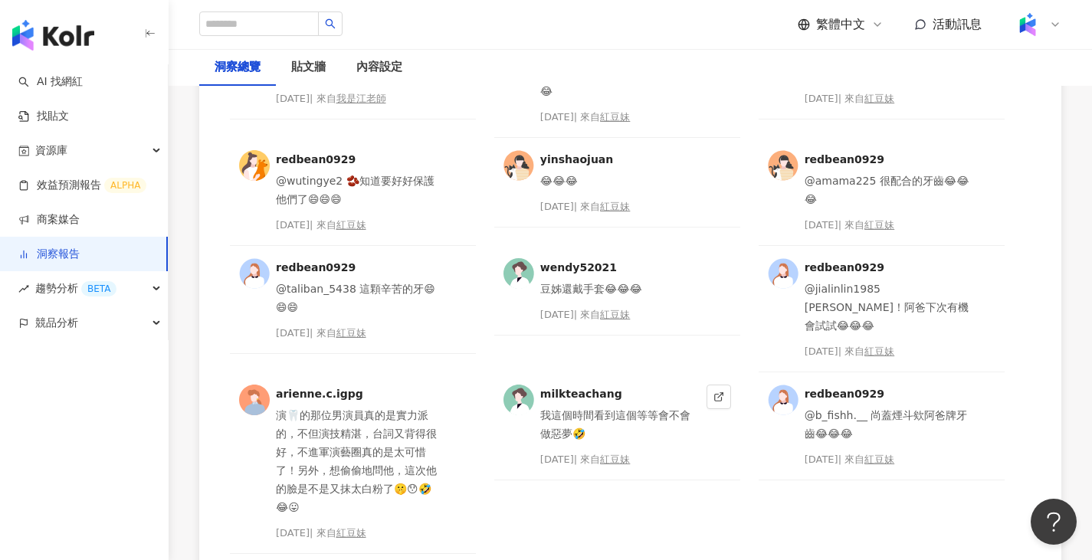
scroll to position [4051, 0]
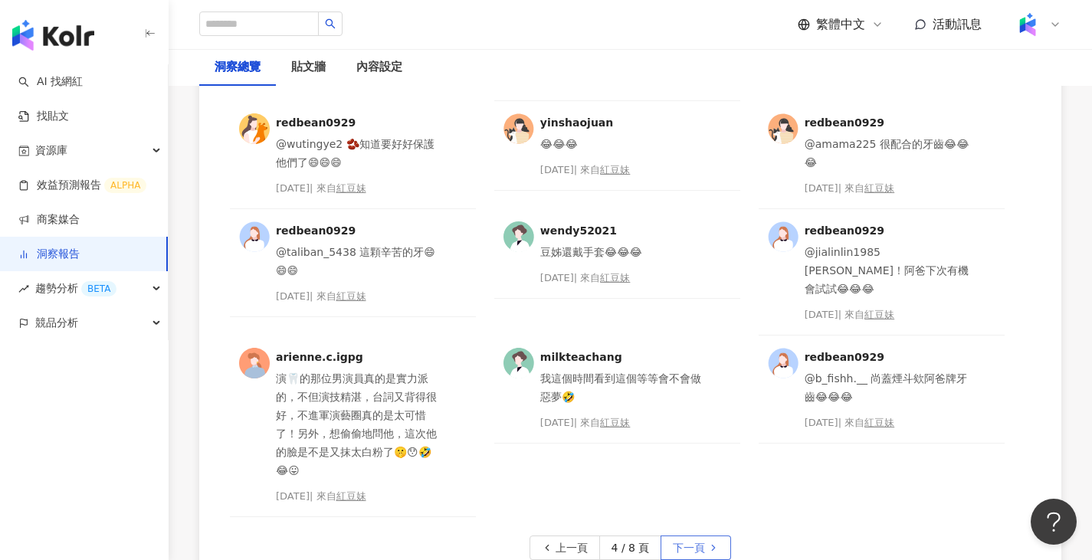
click at [719, 536] on button "下一頁" at bounding box center [696, 548] width 71 height 25
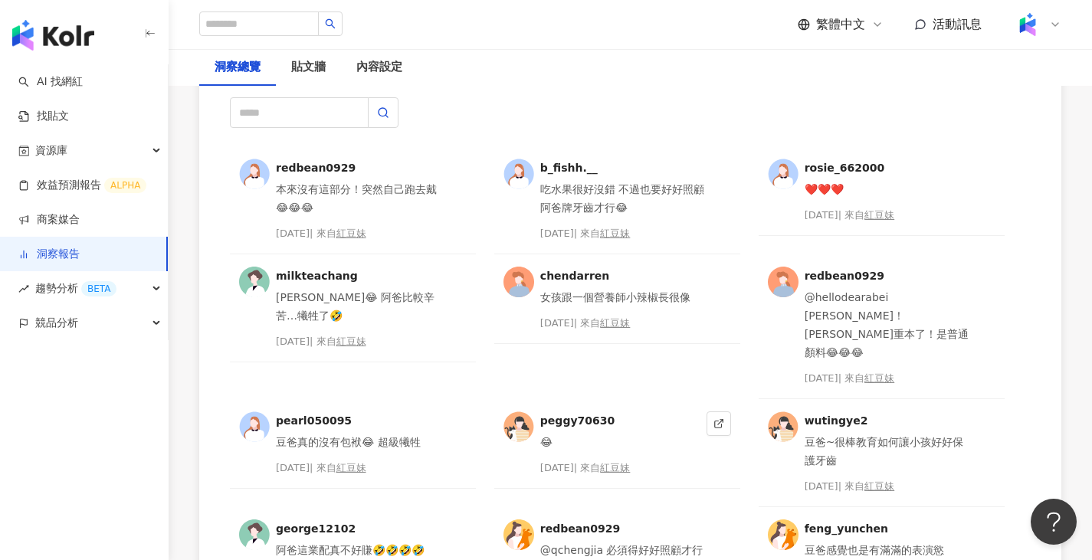
scroll to position [3974, 0]
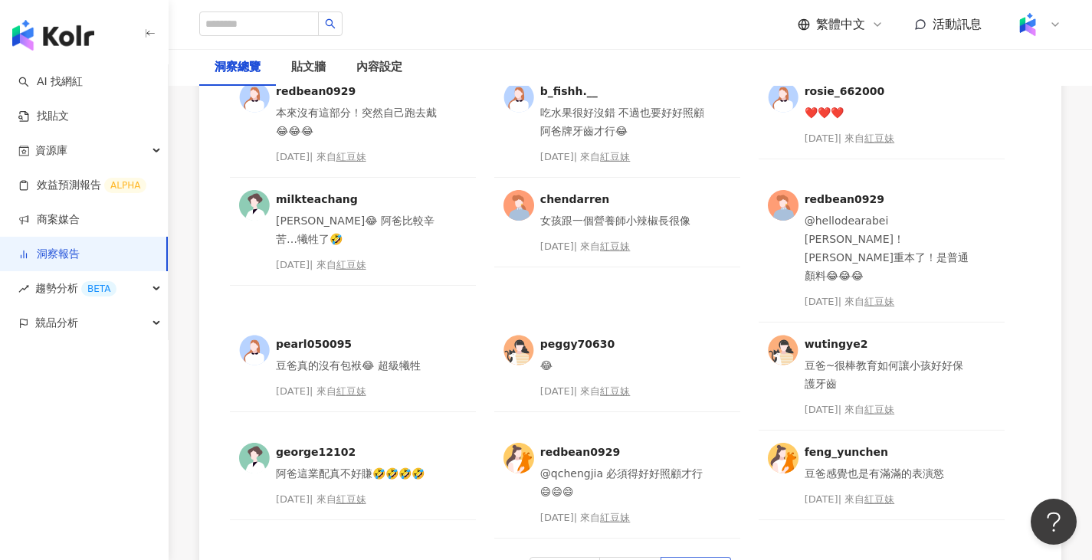
click at [701, 558] on span "下一頁" at bounding box center [689, 570] width 32 height 25
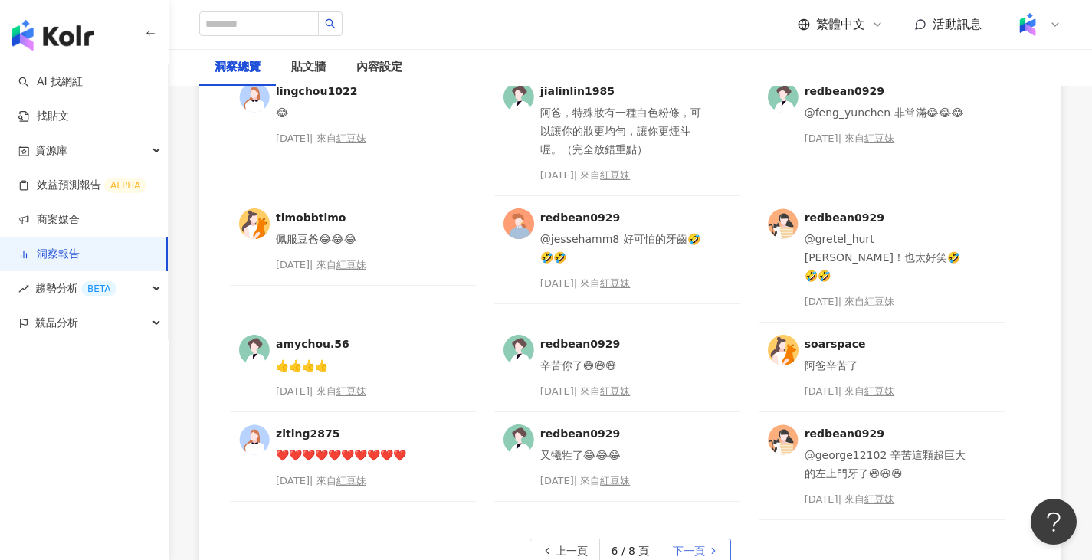
click at [714, 546] on icon "button" at bounding box center [713, 551] width 11 height 11
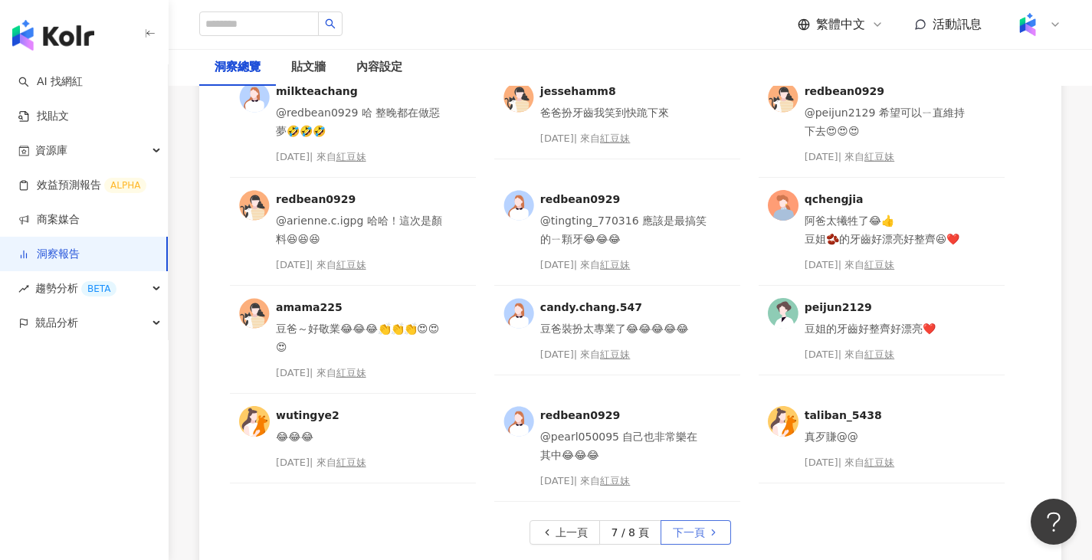
click at [713, 531] on polyline "button" at bounding box center [714, 532] width 3 height 5
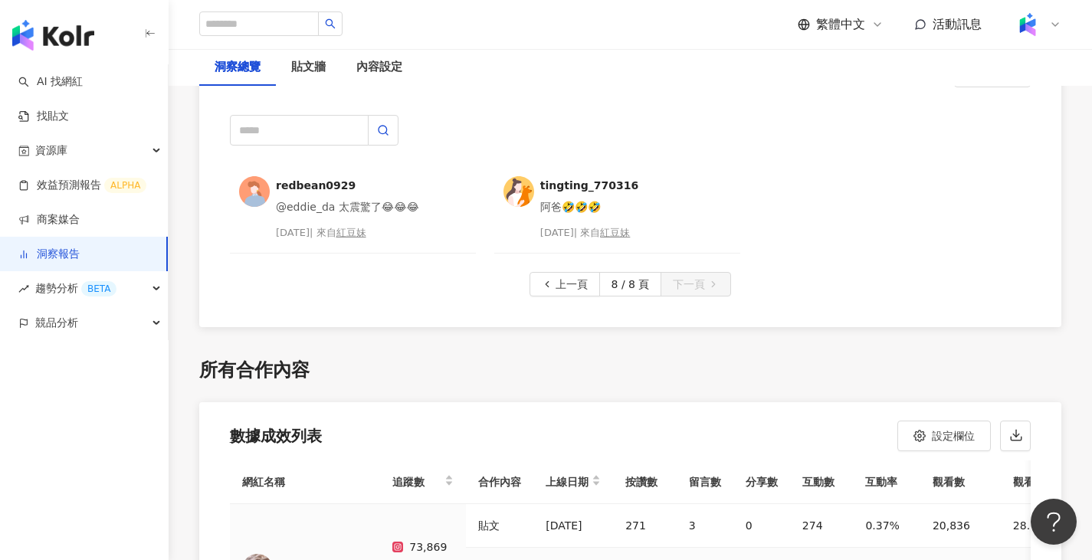
scroll to position [3744, 0]
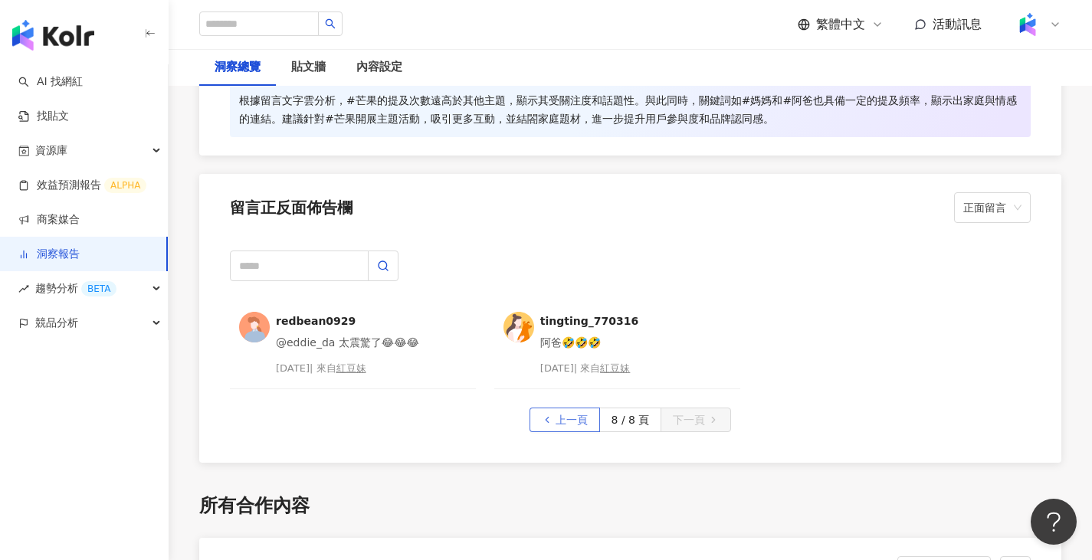
click at [578, 422] on span "上一頁" at bounding box center [572, 421] width 32 height 25
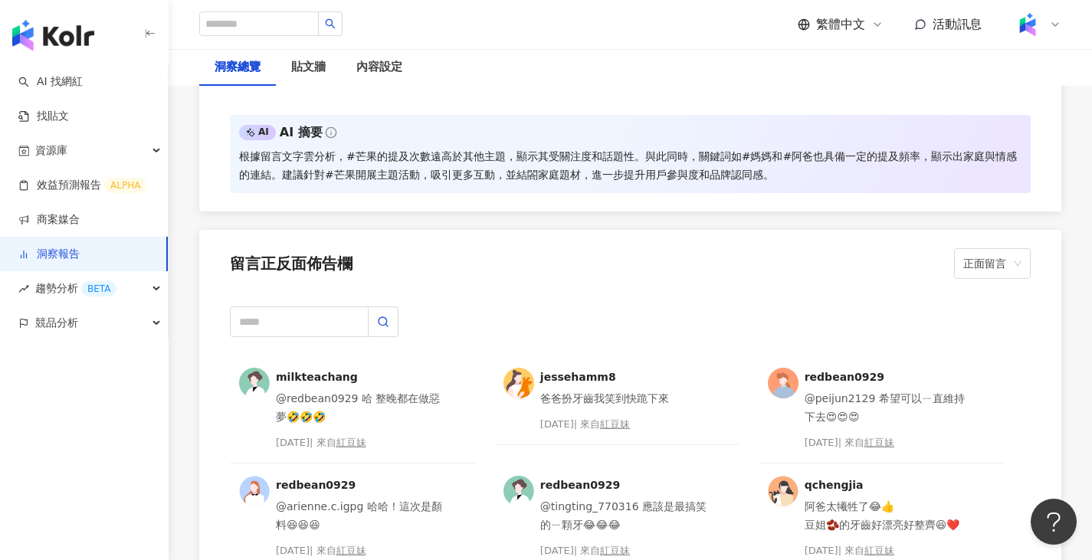
scroll to position [3821, 0]
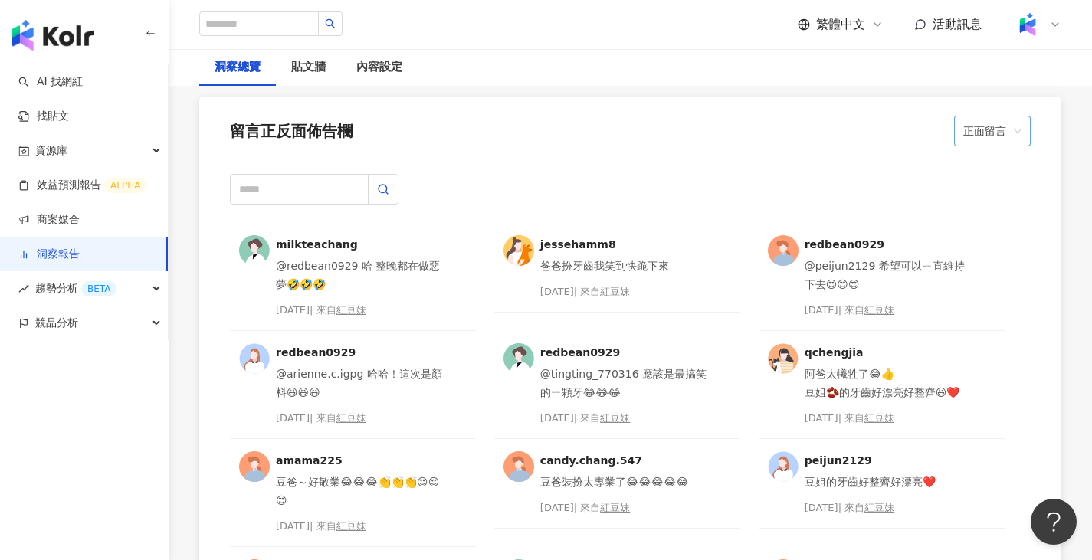
click at [975, 141] on span "正面留言" at bounding box center [993, 131] width 58 height 29
click at [991, 219] on div "中性留言" at bounding box center [993, 217] width 52 height 17
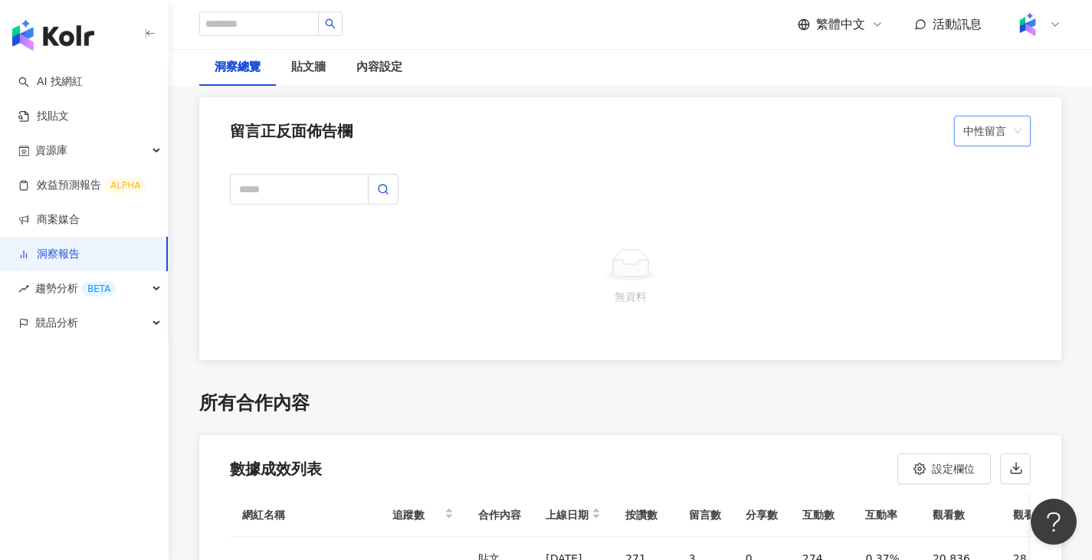
click at [1017, 143] on span "中性留言" at bounding box center [993, 131] width 58 height 29
click at [1007, 172] on div "正面留言" at bounding box center [993, 165] width 52 height 17
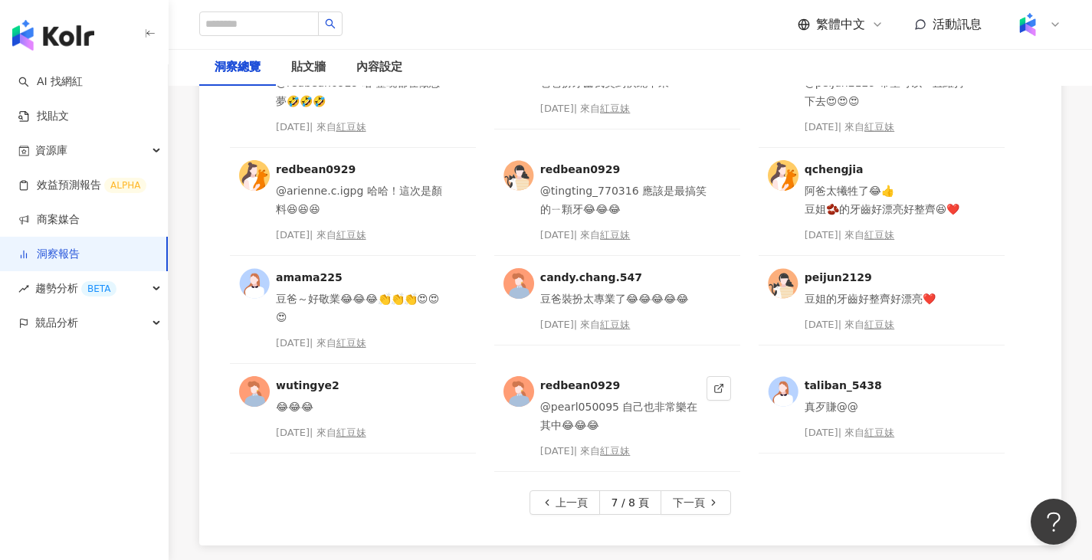
scroll to position [3974, 0]
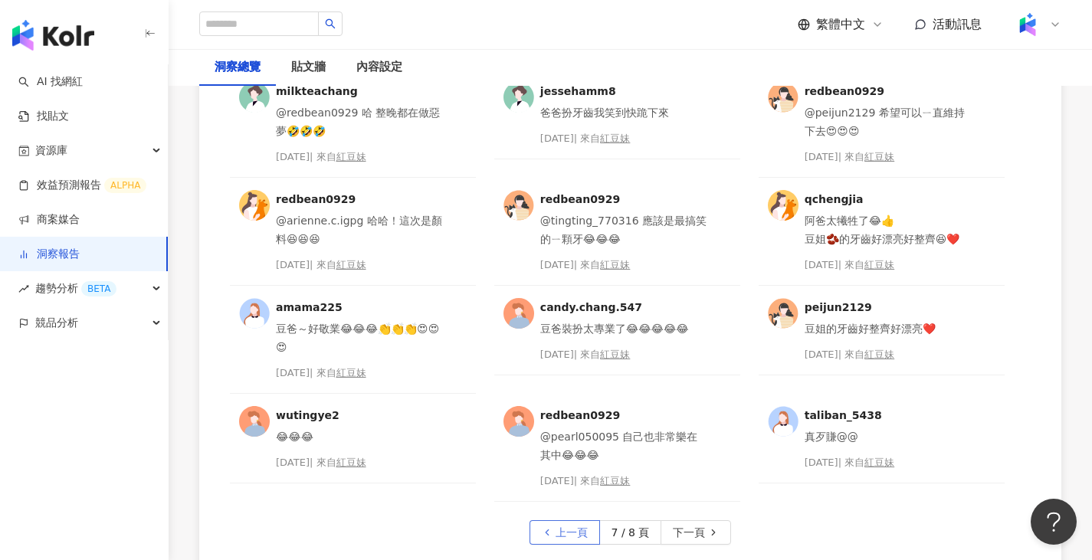
click at [572, 534] on span "上一頁" at bounding box center [572, 533] width 32 height 25
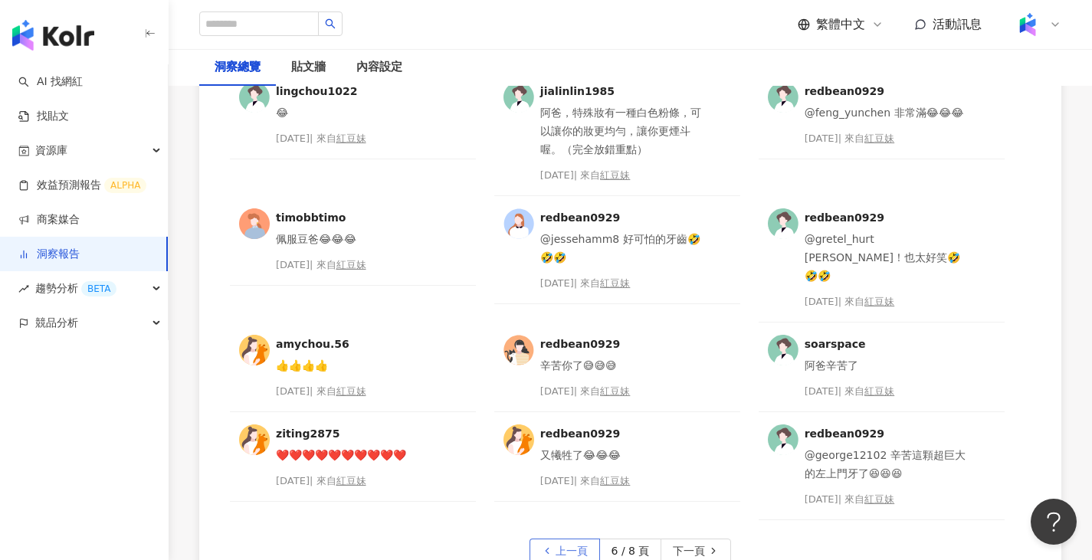
click at [572, 540] on span "上一頁" at bounding box center [572, 552] width 32 height 25
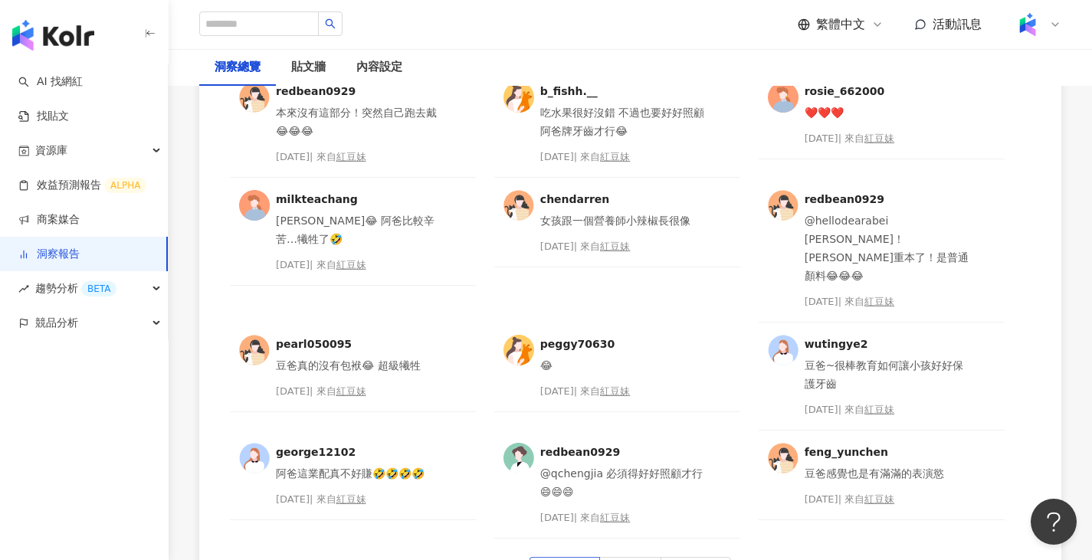
click at [588, 558] on span "上一頁" at bounding box center [572, 570] width 32 height 25
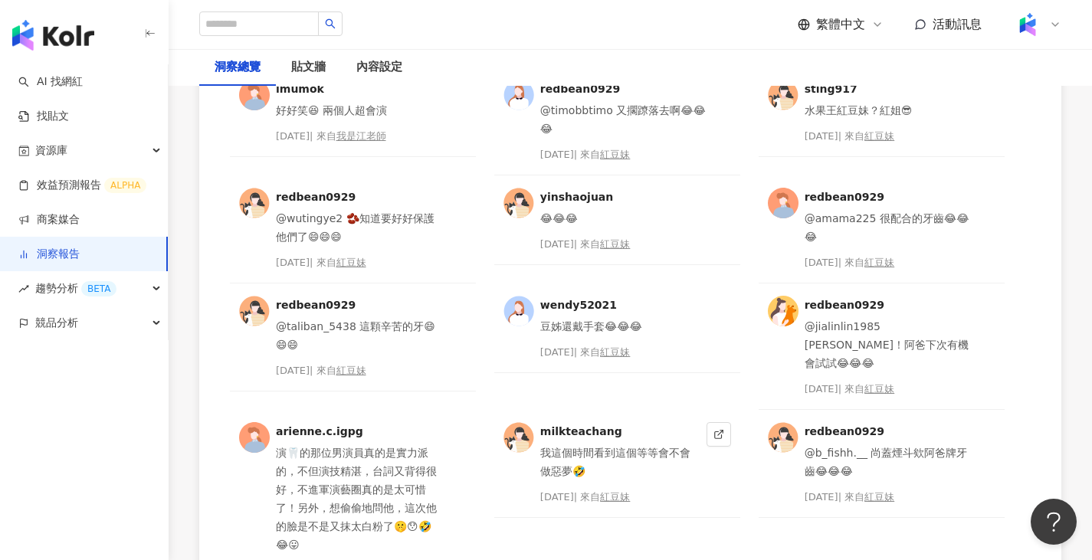
scroll to position [4204, 0]
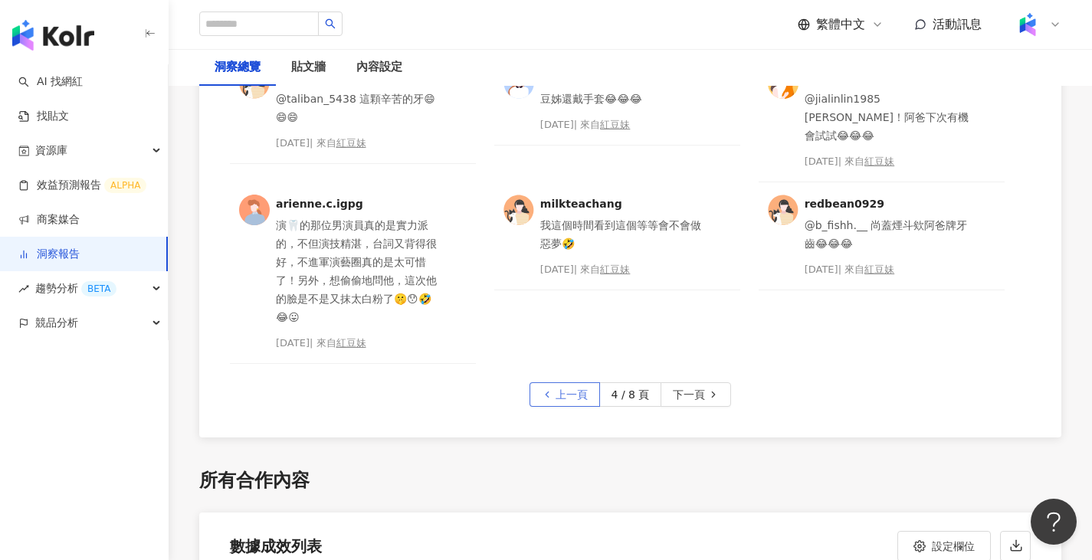
click at [552, 385] on button "上一頁" at bounding box center [565, 395] width 71 height 25
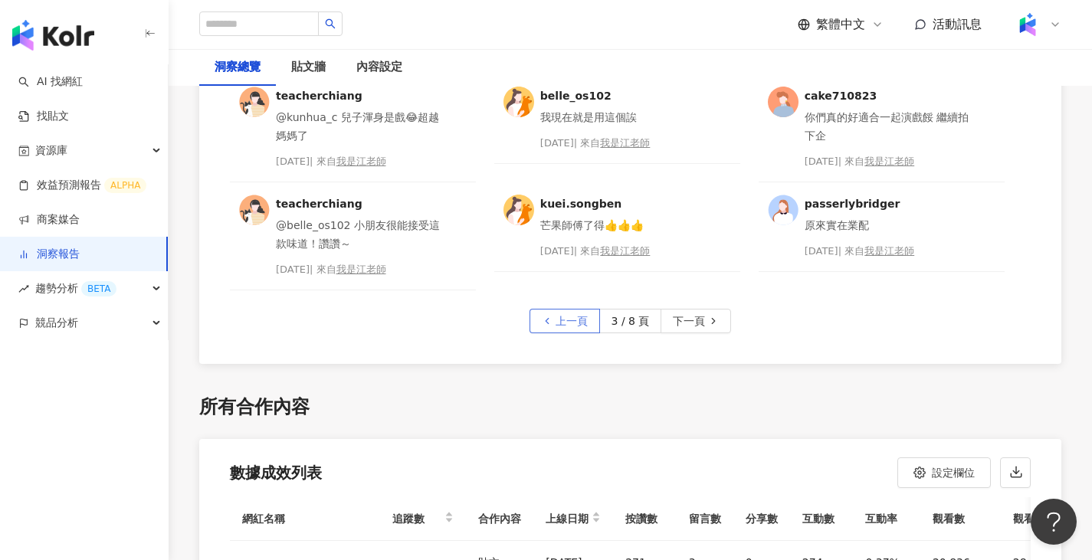
click at [570, 323] on span "上一頁" at bounding box center [572, 322] width 32 height 25
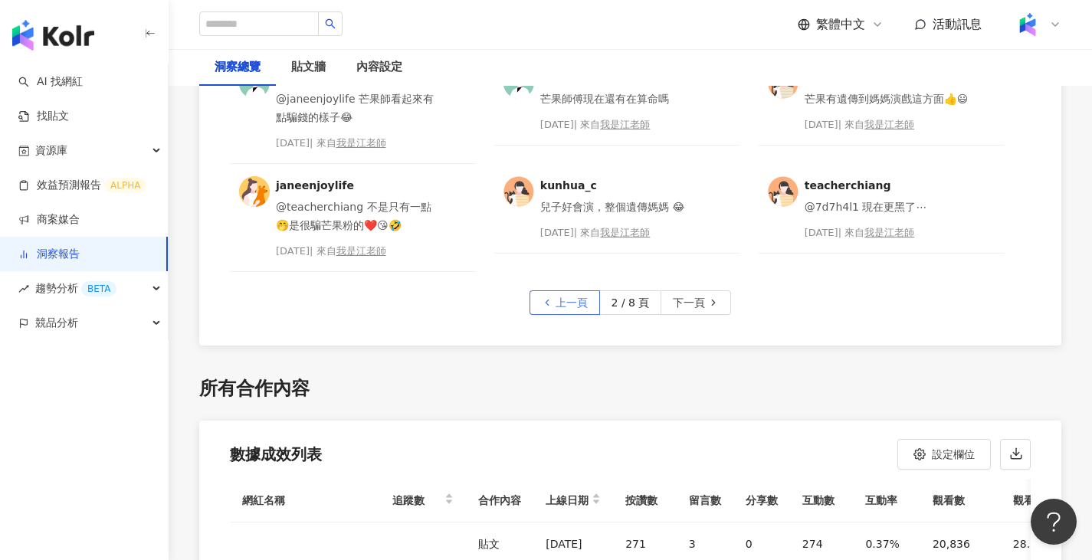
drag, startPoint x: 569, startPoint y: 316, endPoint x: 566, endPoint y: 300, distance: 16.4
click at [569, 315] on div "vivian_tt2002 豆寶真的很療癒😍 [DATE] | 來自 鴨鴨 jiahu_01 好可愛😍 [DATE] | 來自 鴨鴨 chua.[PERSON…" at bounding box center [630, 58] width 862 height 573
click at [566, 300] on span "上一頁" at bounding box center [572, 303] width 32 height 25
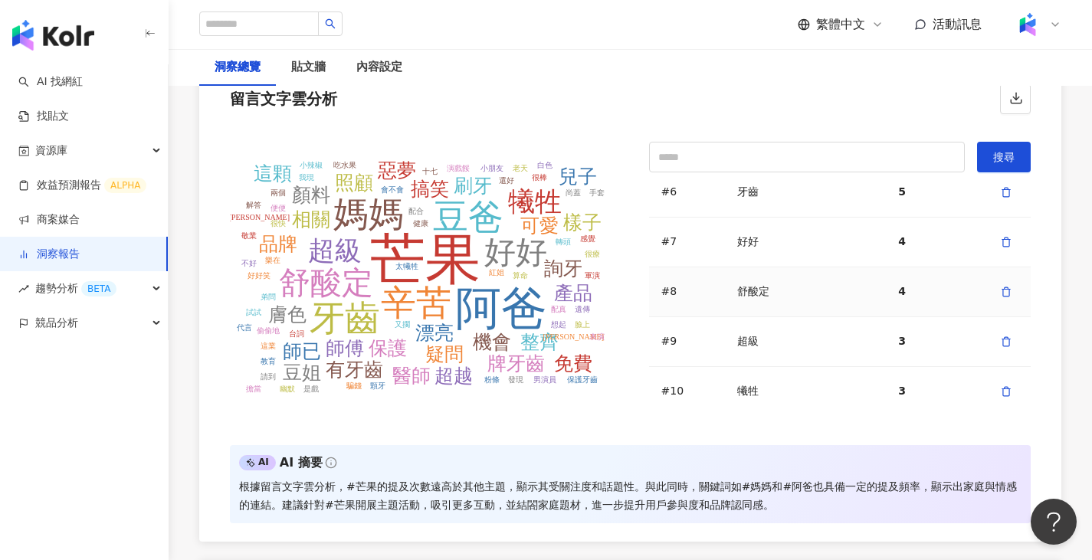
scroll to position [307, 0]
click at [886, 272] on td "4" at bounding box center [934, 292] width 96 height 50
click at [741, 291] on div "舒酸定" at bounding box center [806, 291] width 136 height 15
drag, startPoint x: 665, startPoint y: 291, endPoint x: 705, endPoint y: 287, distance: 40.8
click at [705, 287] on div "#8" at bounding box center [688, 291] width 52 height 15
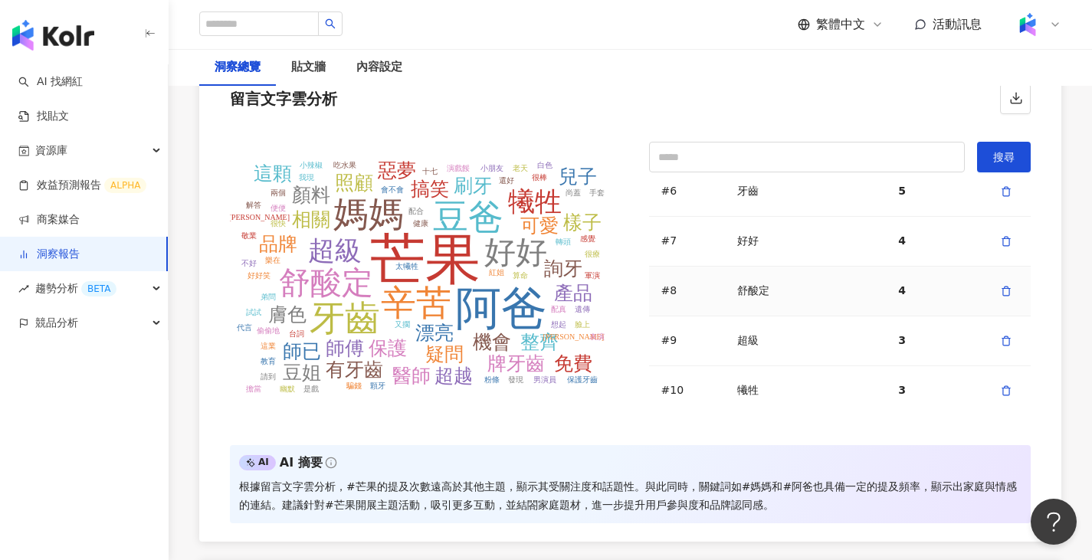
click at [856, 306] on td "舒酸定" at bounding box center [805, 292] width 161 height 50
click at [969, 294] on td "4" at bounding box center [934, 292] width 96 height 50
click at [860, 165] on input "text" at bounding box center [807, 157] width 317 height 31
type input "*"
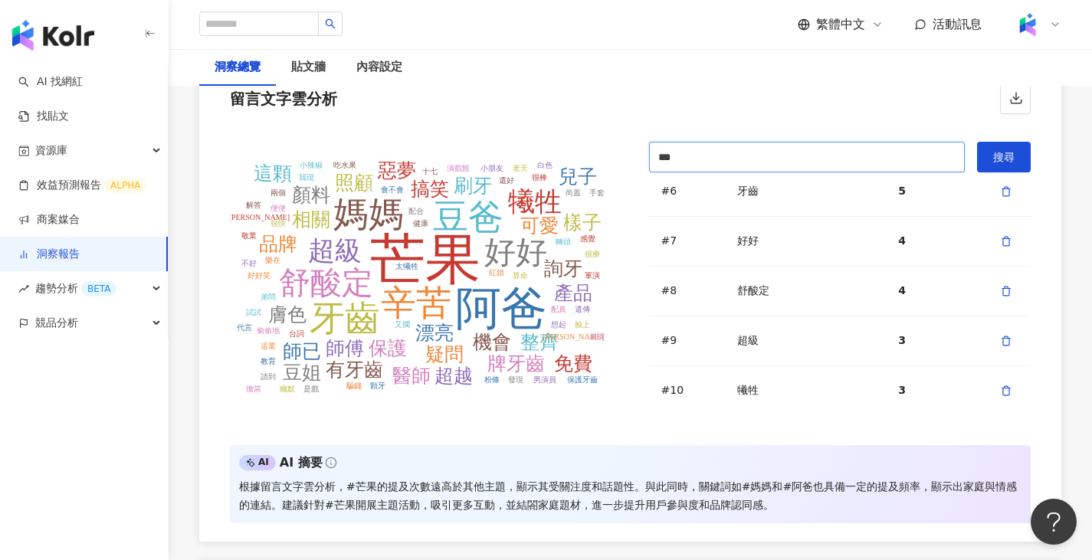
type input "***"
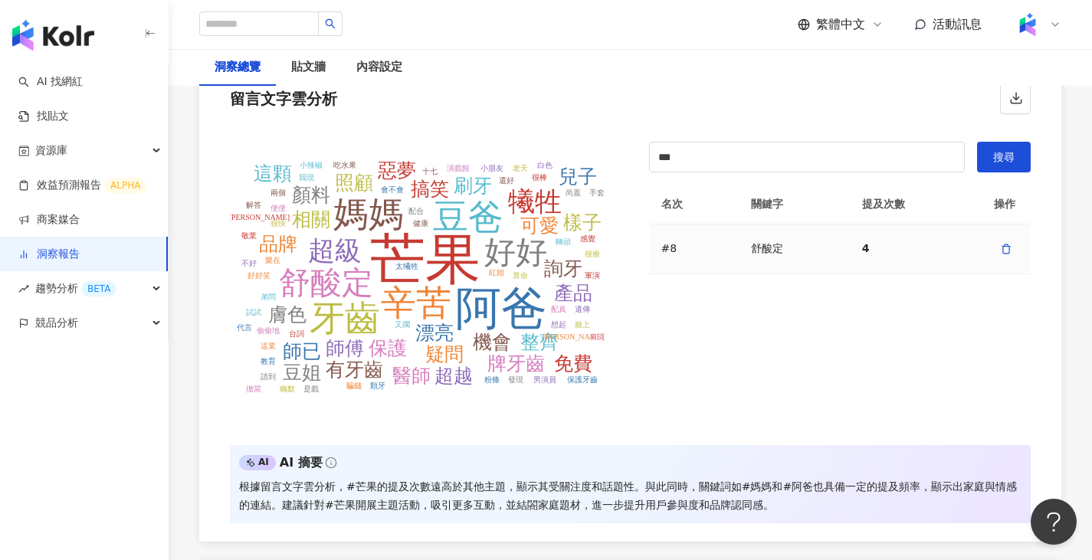
click at [825, 245] on div "舒酸定" at bounding box center [794, 248] width 87 height 15
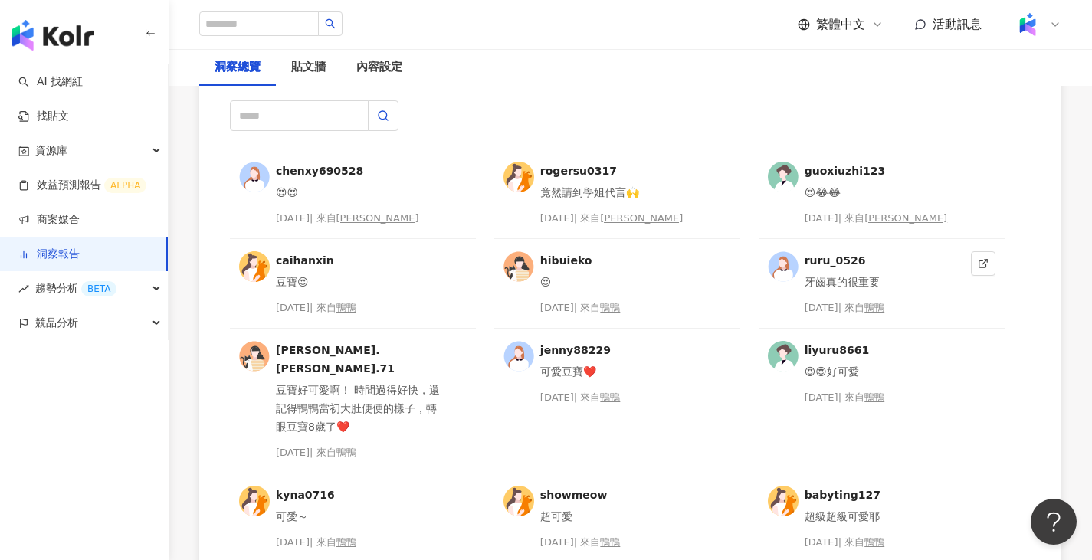
scroll to position [3971, 0]
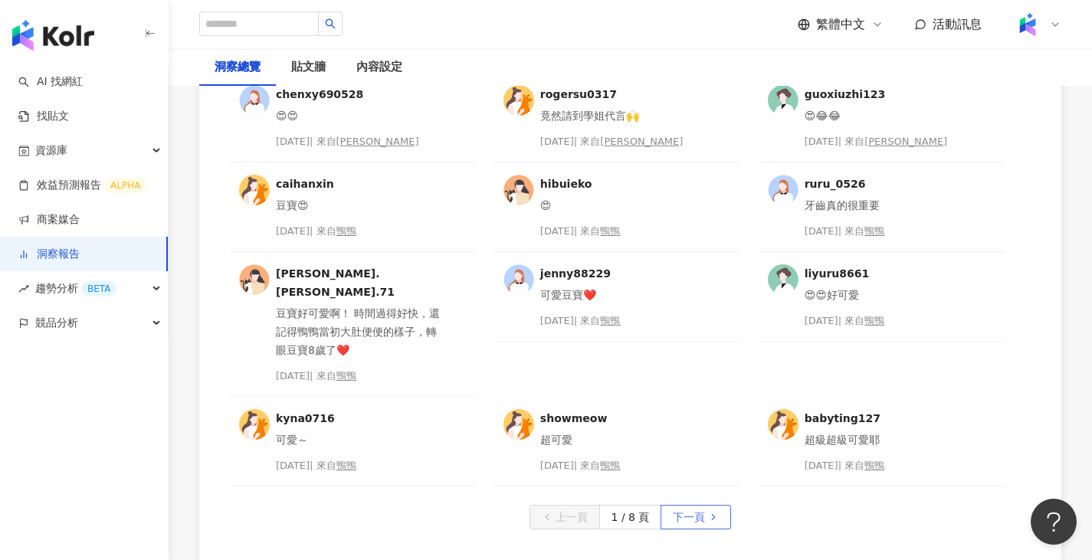
click at [689, 506] on span "下一頁" at bounding box center [689, 518] width 32 height 25
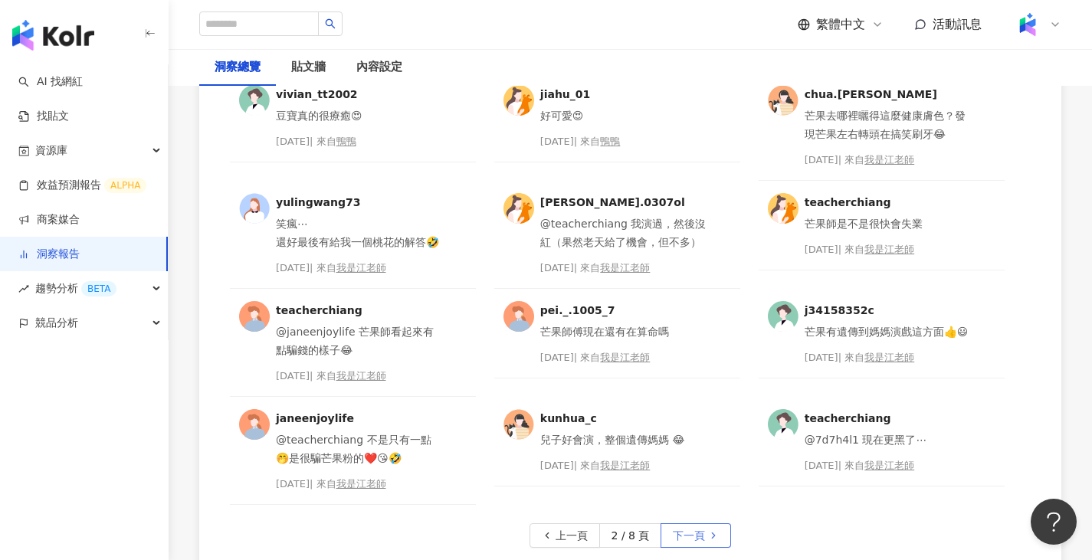
click at [695, 527] on span "下一頁" at bounding box center [689, 536] width 32 height 25
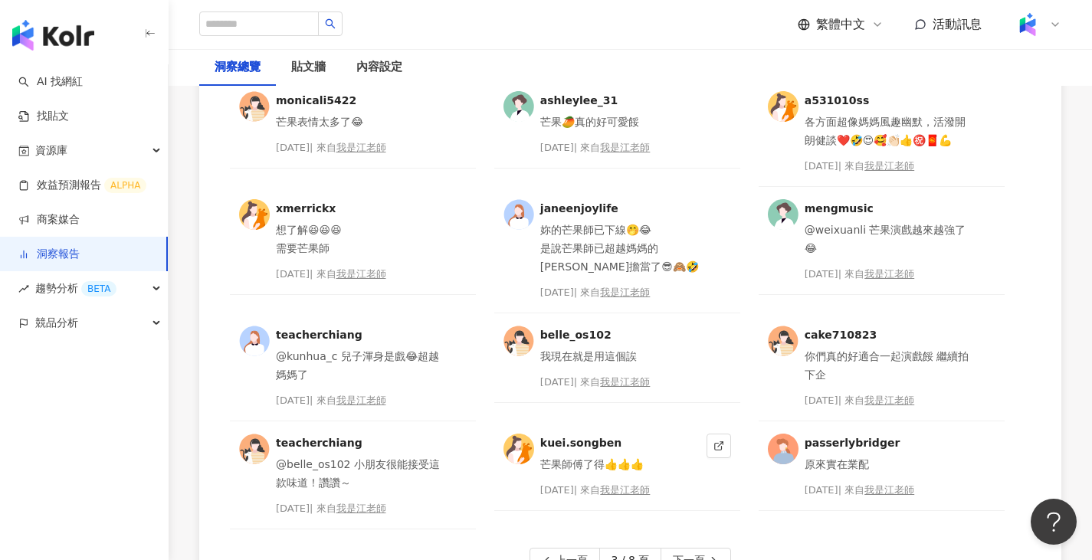
scroll to position [4002, 0]
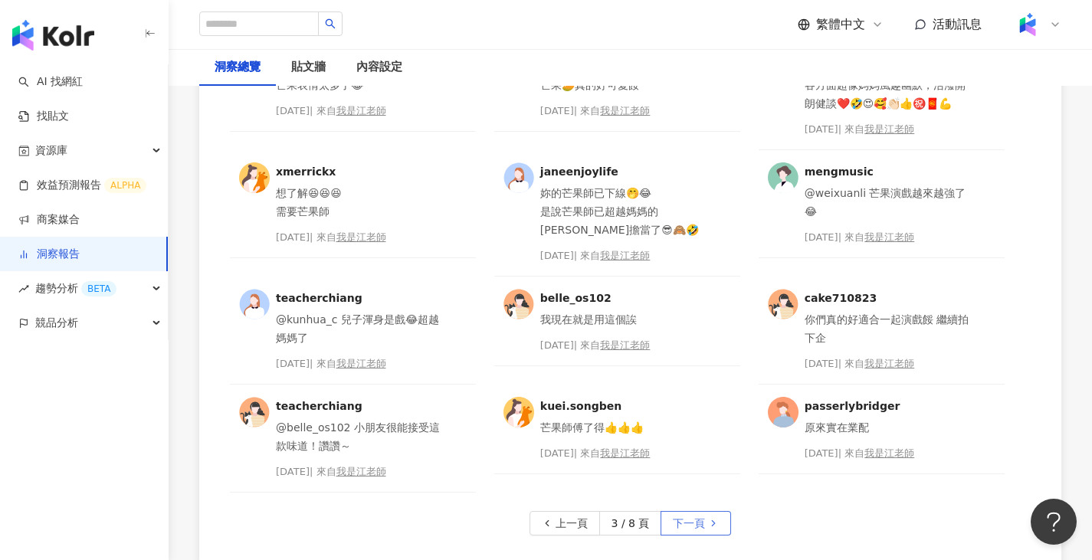
click at [711, 511] on button "下一頁" at bounding box center [696, 523] width 71 height 25
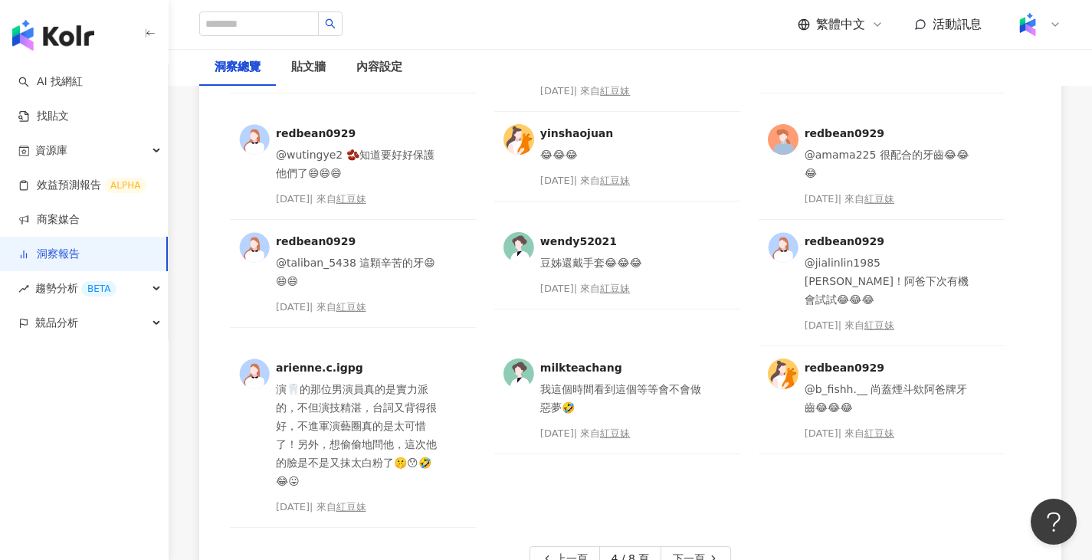
scroll to position [4079, 0]
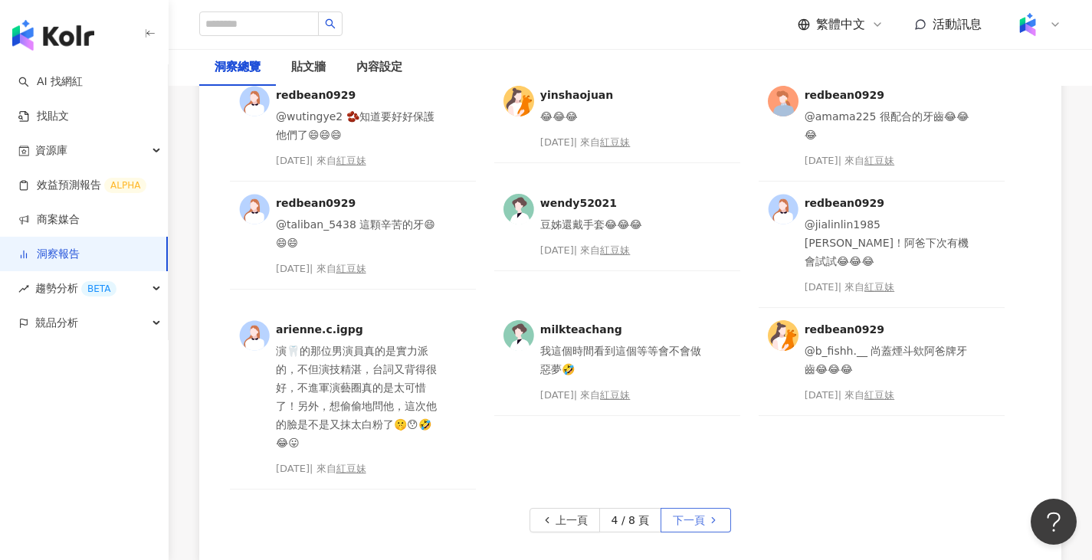
click at [701, 509] on span "下一頁" at bounding box center [689, 521] width 32 height 25
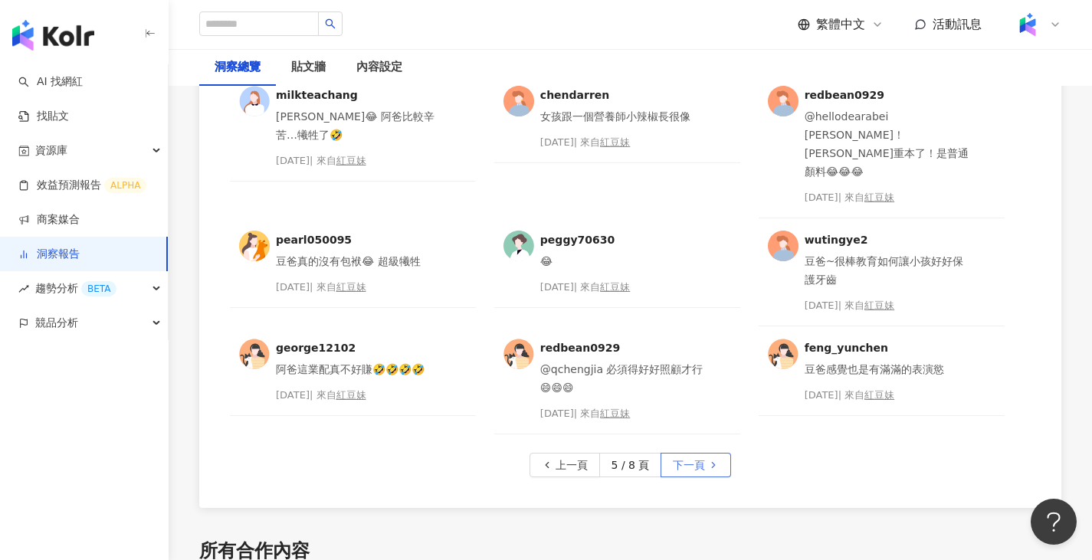
click at [697, 454] on span "下一頁" at bounding box center [689, 466] width 32 height 25
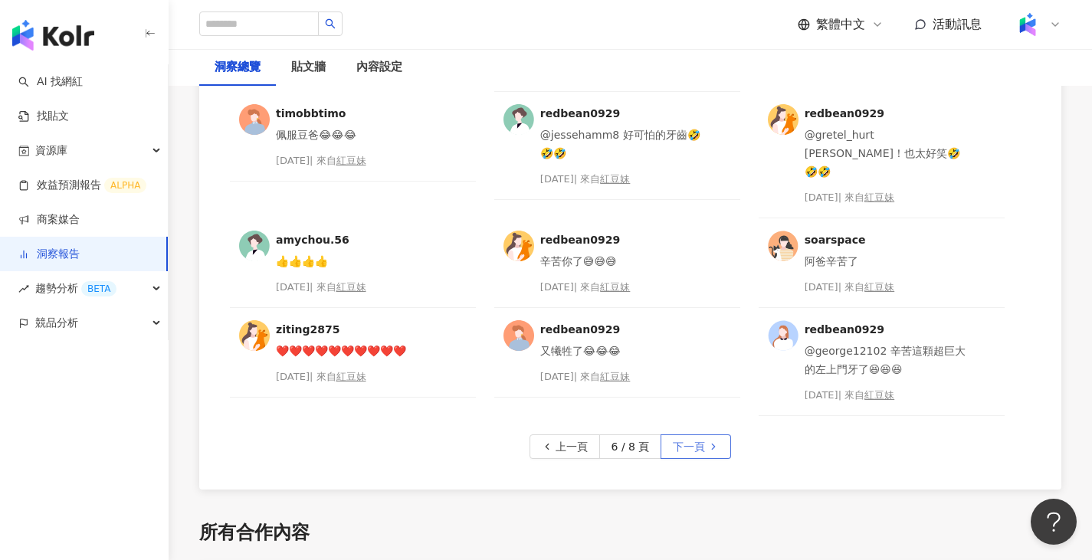
click at [703, 435] on span "下一頁" at bounding box center [689, 447] width 32 height 25
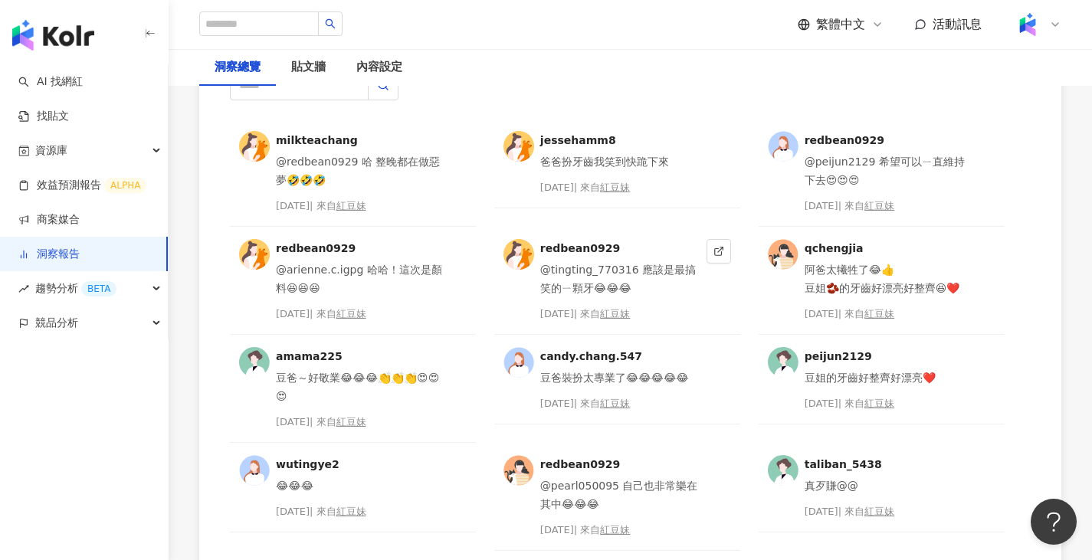
scroll to position [4002, 0]
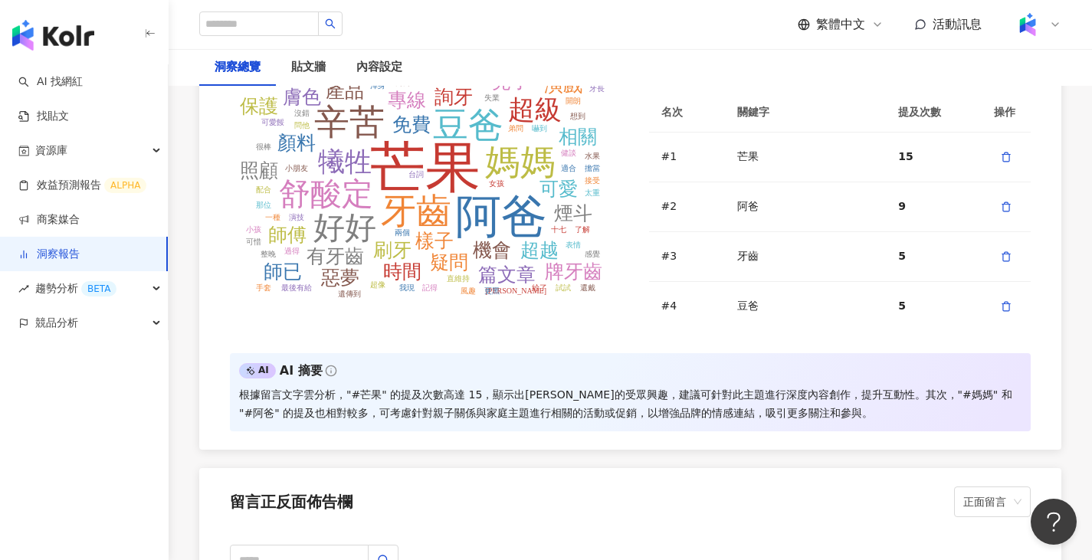
scroll to position [3916, 0]
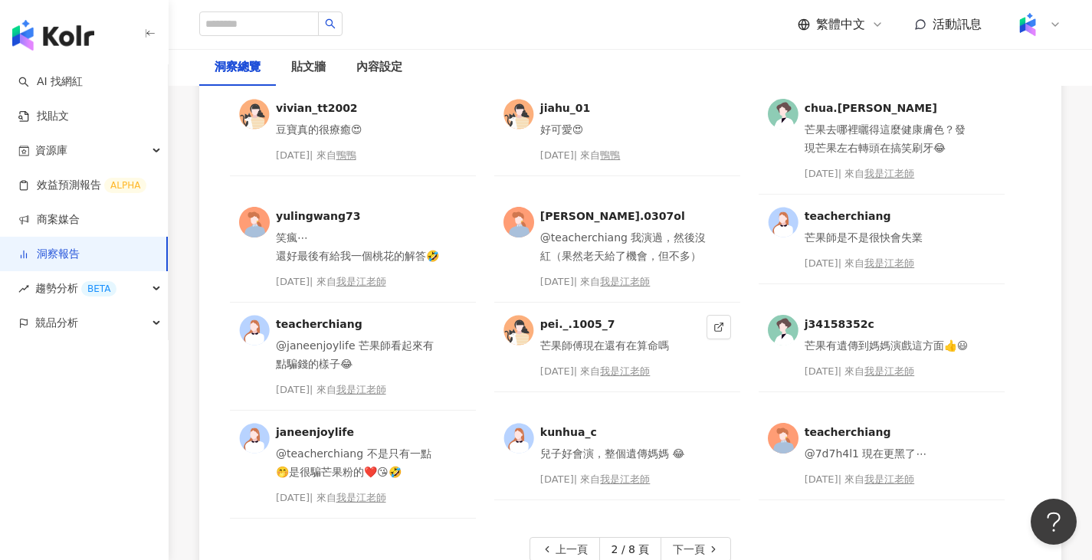
scroll to position [3993, 0]
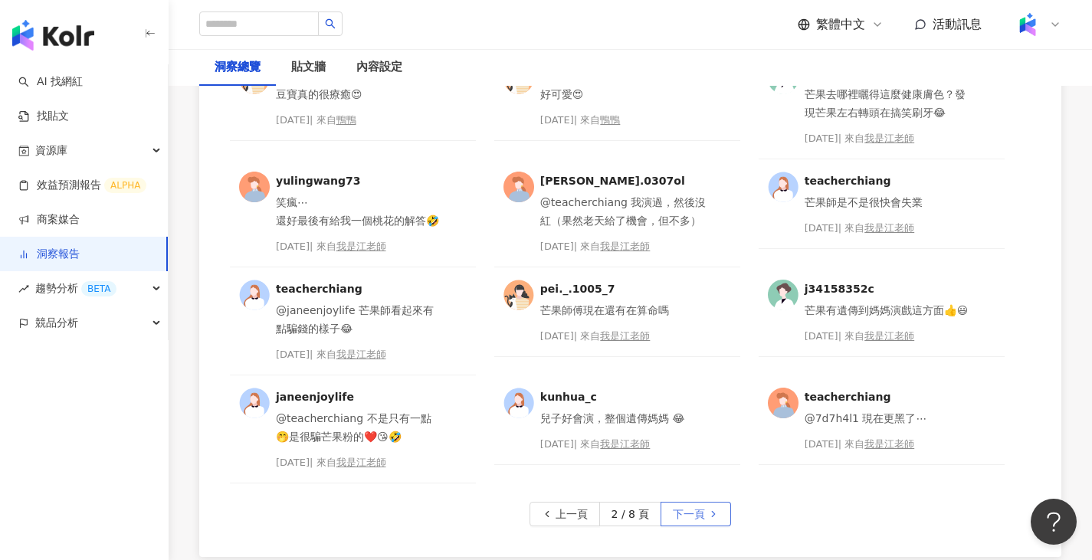
click at [695, 514] on span "下一頁" at bounding box center [689, 515] width 32 height 25
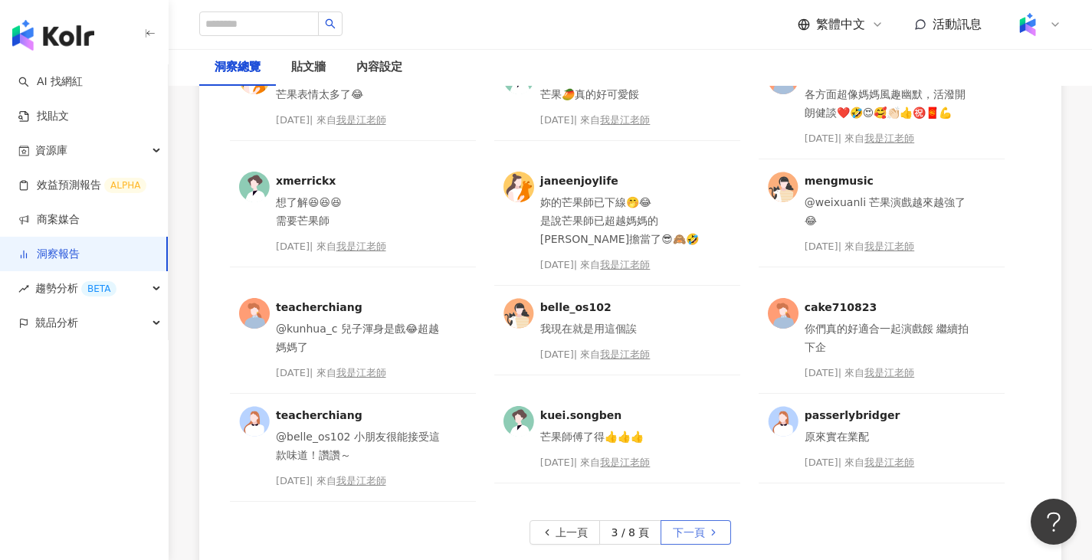
click at [685, 538] on span "下一頁" at bounding box center [689, 533] width 32 height 25
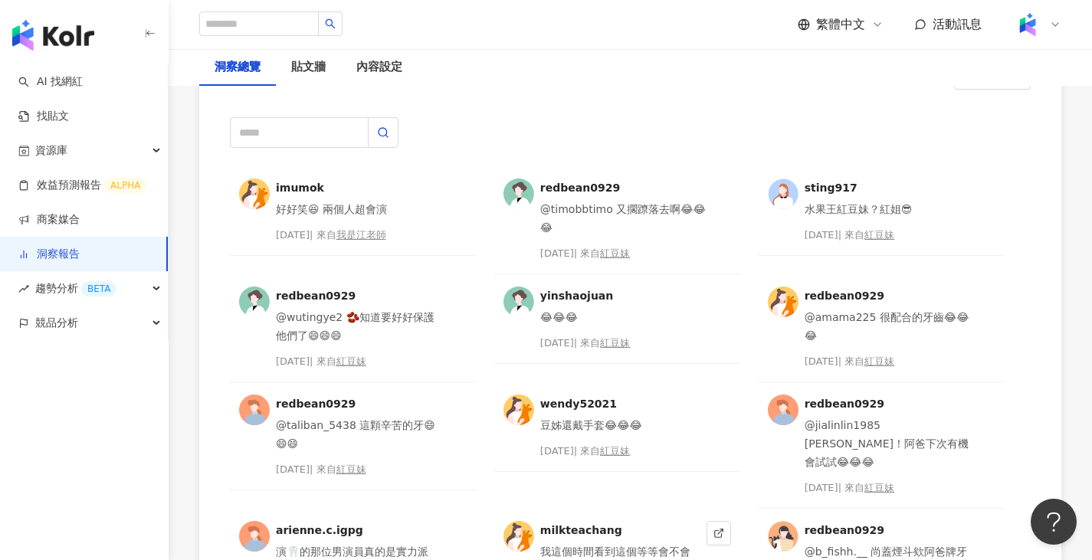
scroll to position [3839, 0]
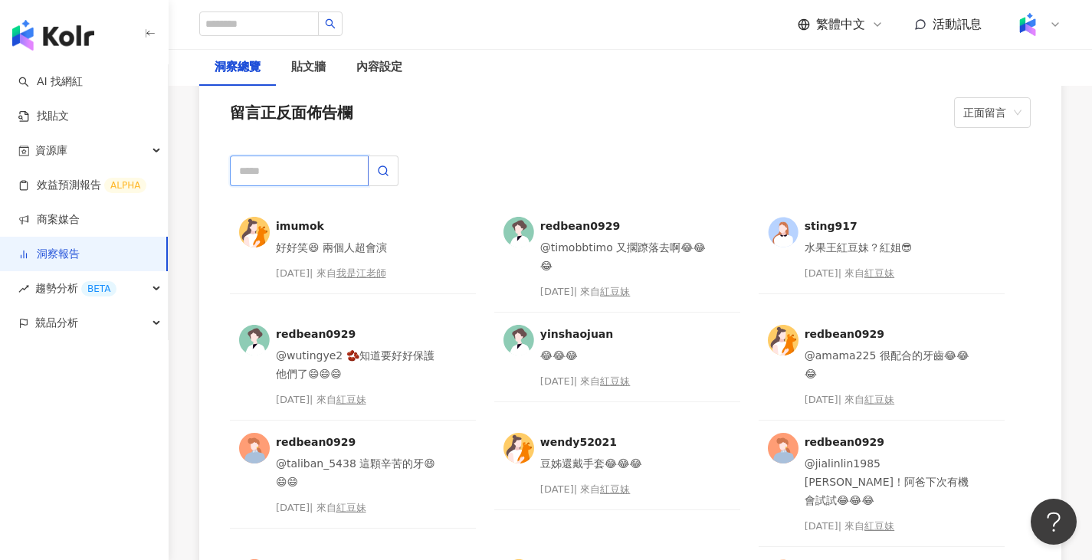
click at [343, 165] on input "text" at bounding box center [299, 171] width 139 height 31
type input "*"
type input "***"
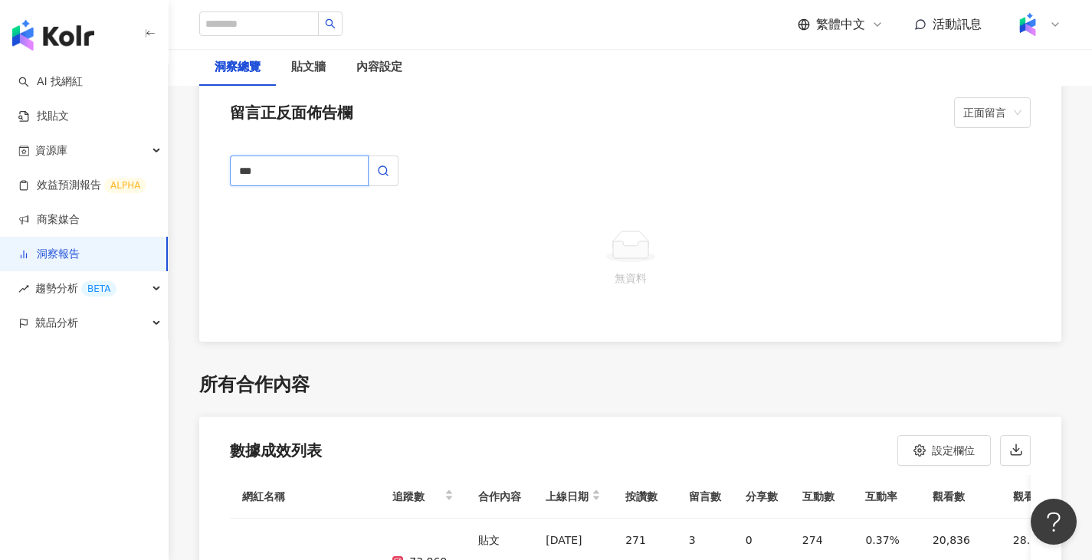
drag, startPoint x: 343, startPoint y: 165, endPoint x: 203, endPoint y: 177, distance: 140.1
click at [203, 177] on div "*** 無資料" at bounding box center [630, 239] width 862 height 205
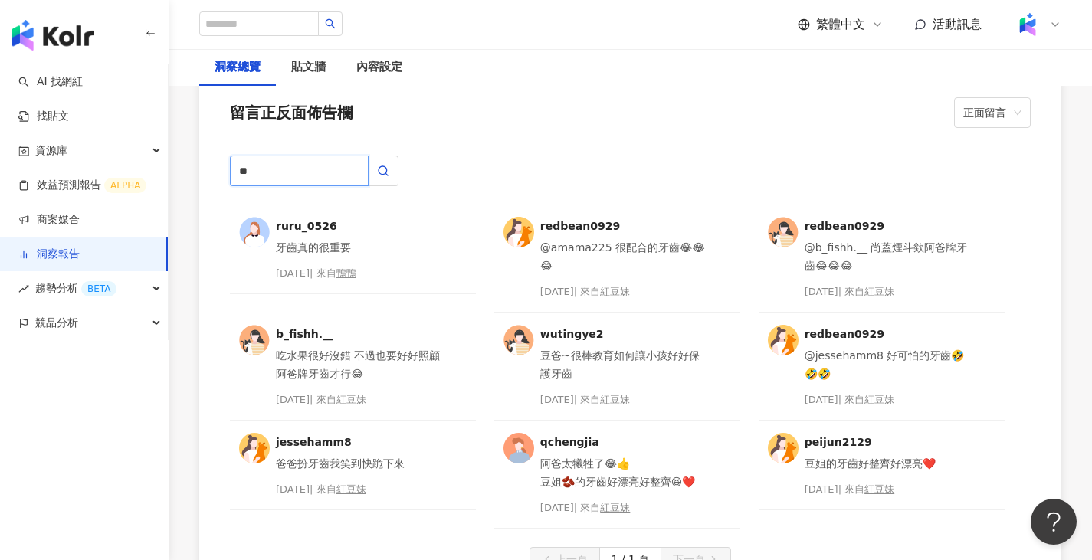
type input "*"
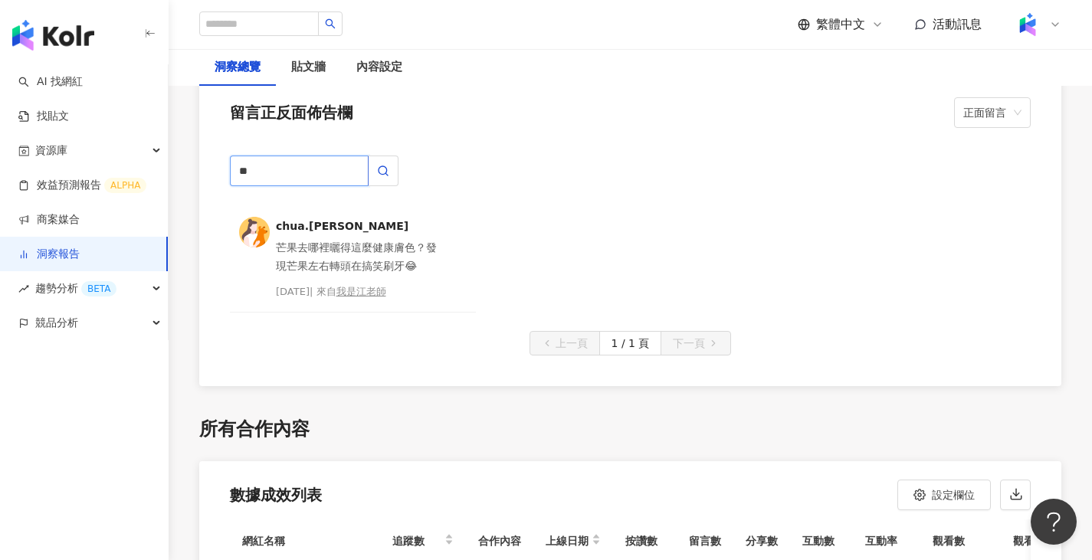
type input "*"
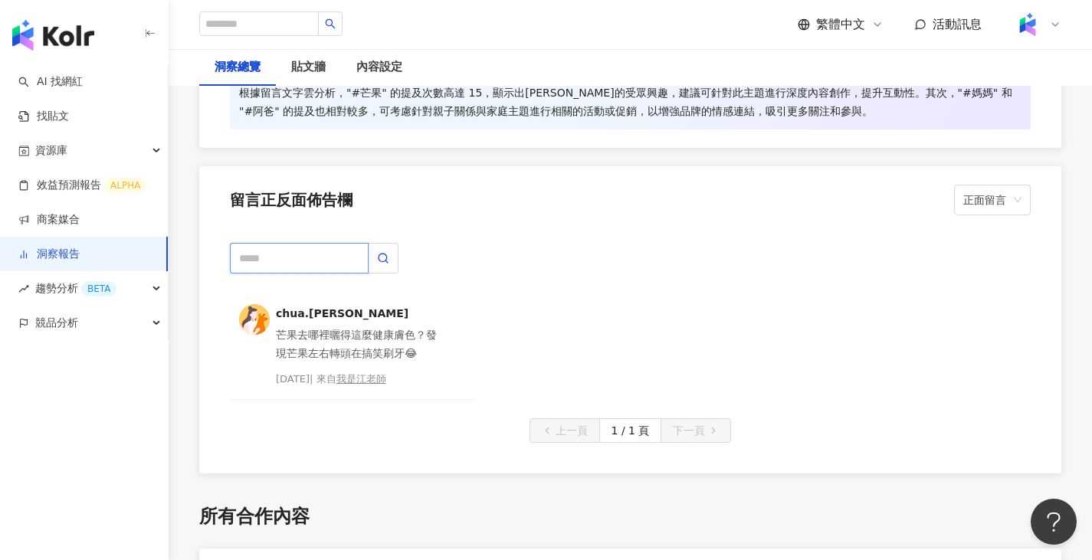
scroll to position [3763, 0]
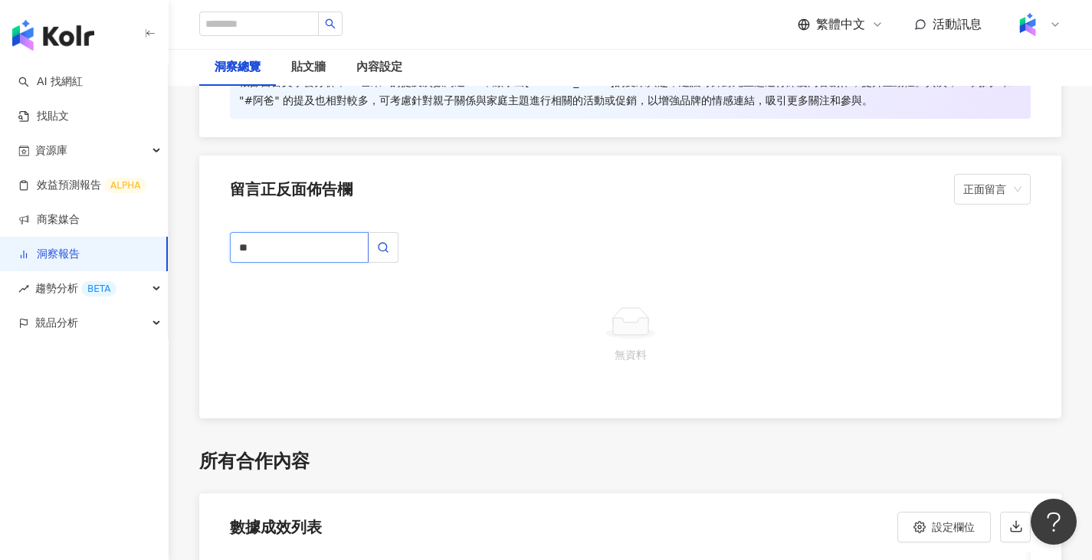
type input "*"
click at [383, 260] on button "button" at bounding box center [383, 247] width 31 height 31
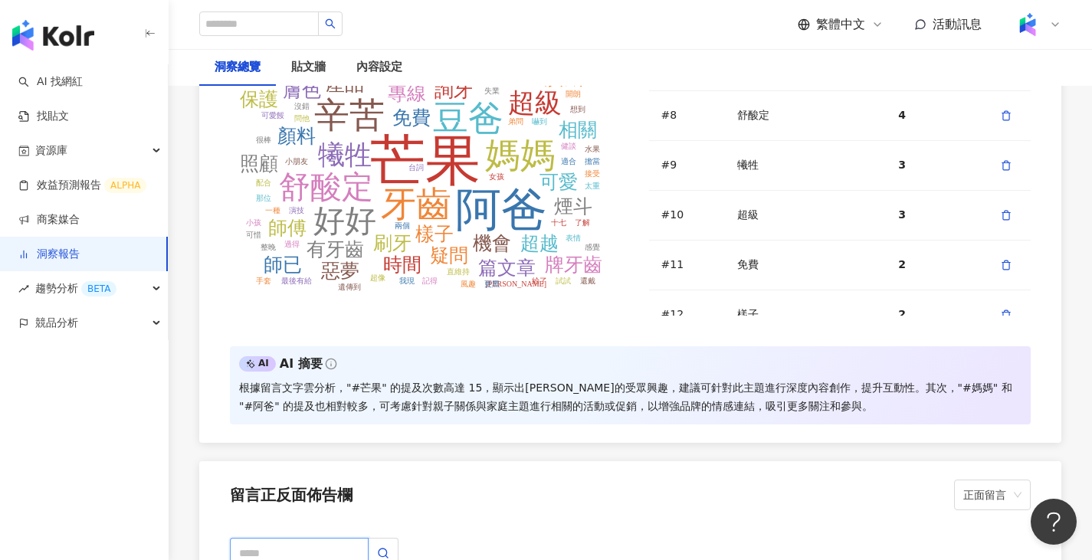
scroll to position [3455, 0]
